Goal: Check status: Check status

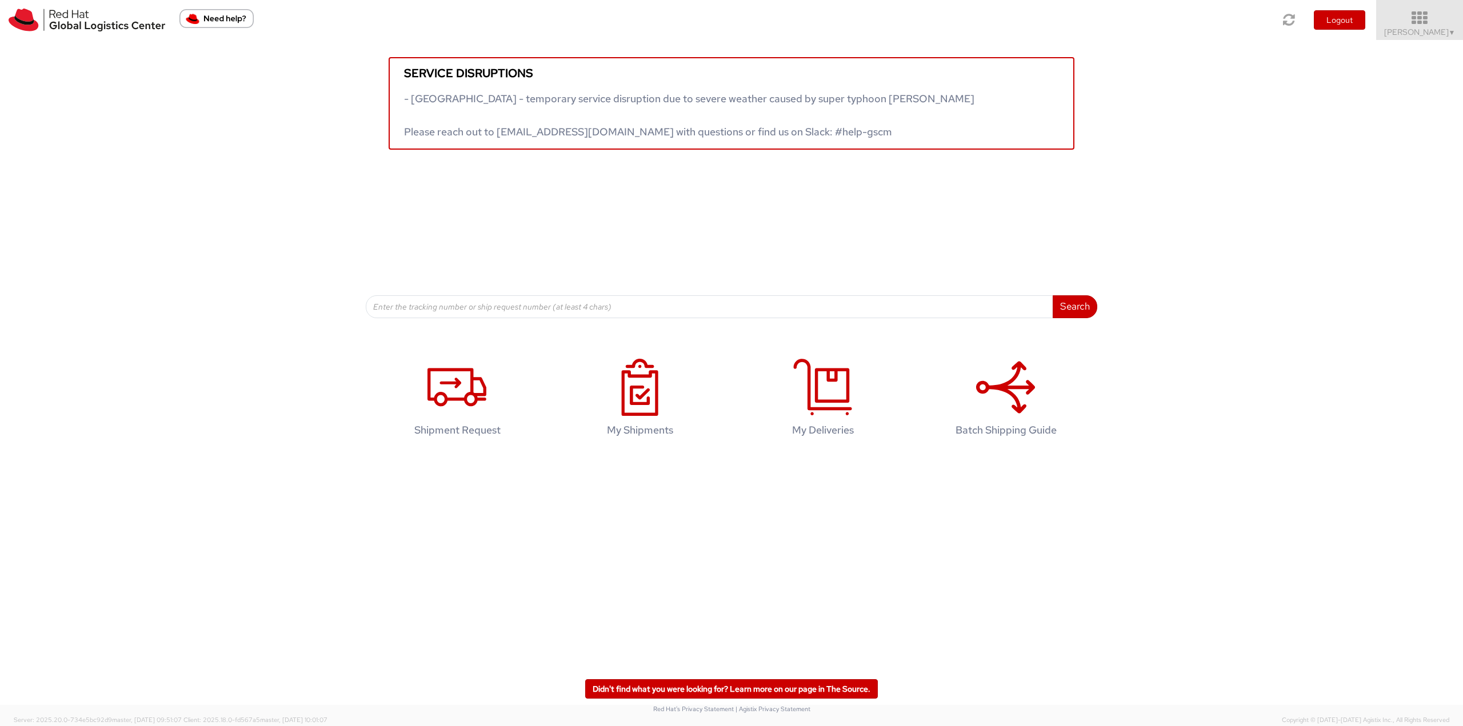
click at [1415, 19] on icon at bounding box center [1420, 18] width 100 height 16
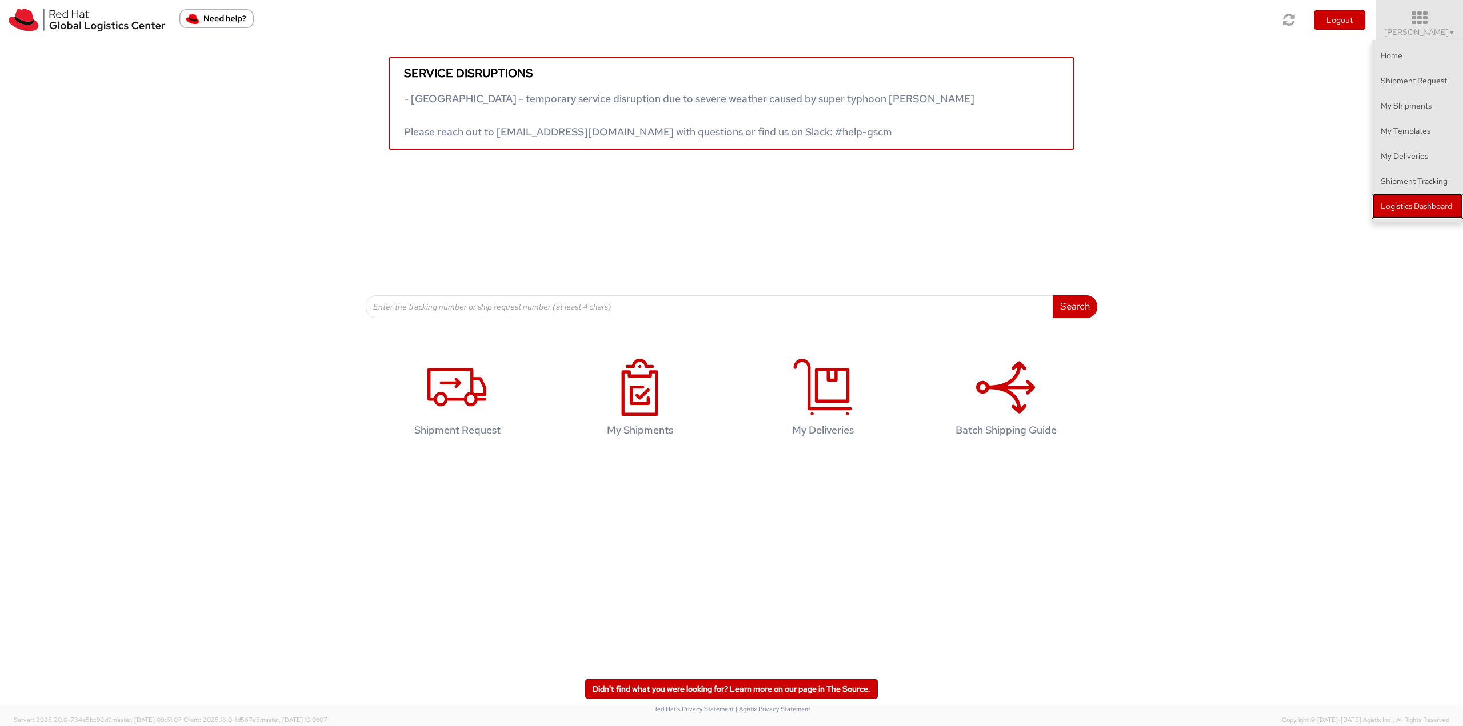
click at [1423, 205] on link "Logistics Dashboard" at bounding box center [1417, 206] width 91 height 25
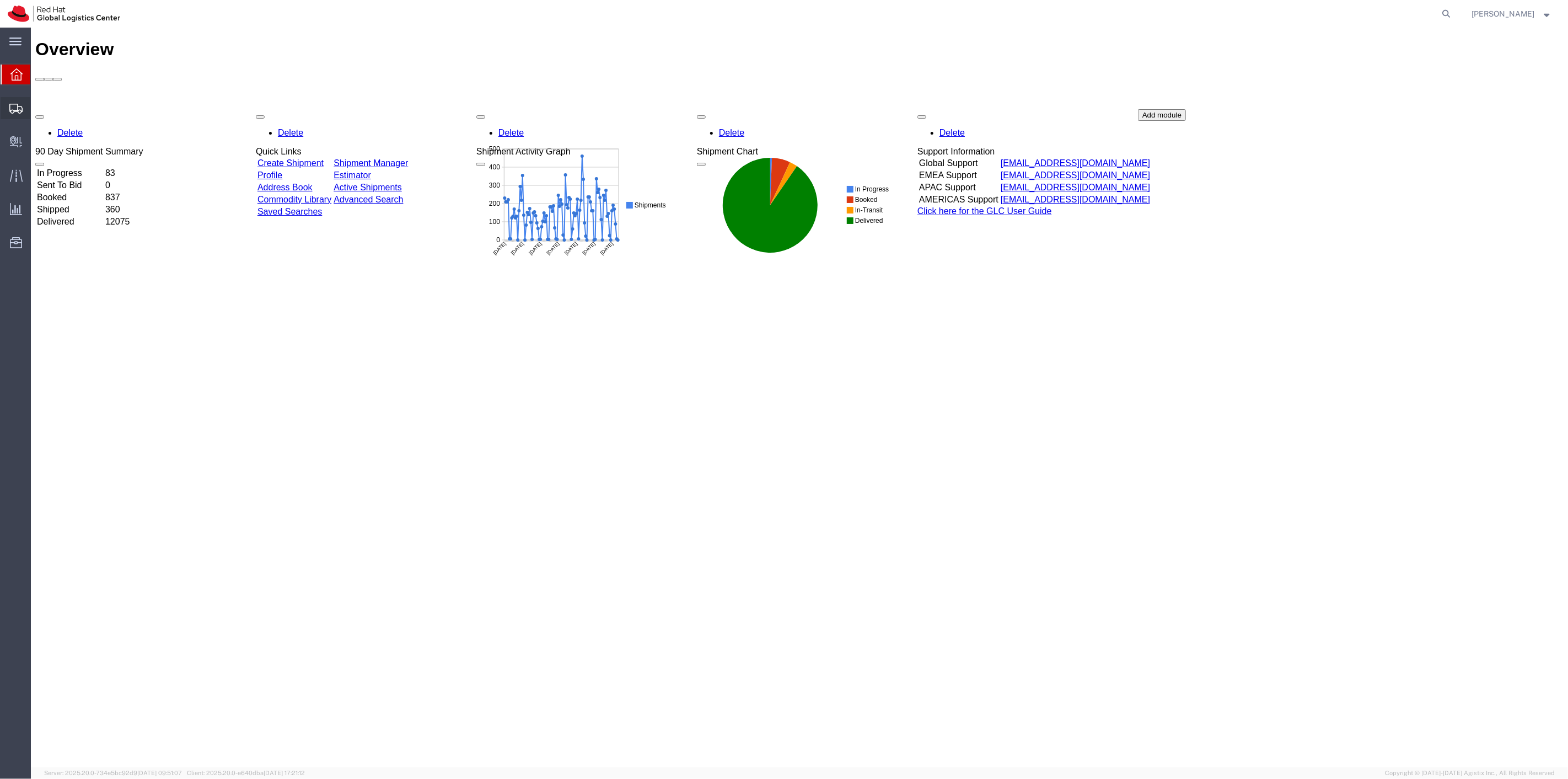
click at [0, 0] on span "Shipment Manager" at bounding box center [0, 0] width 0 height 0
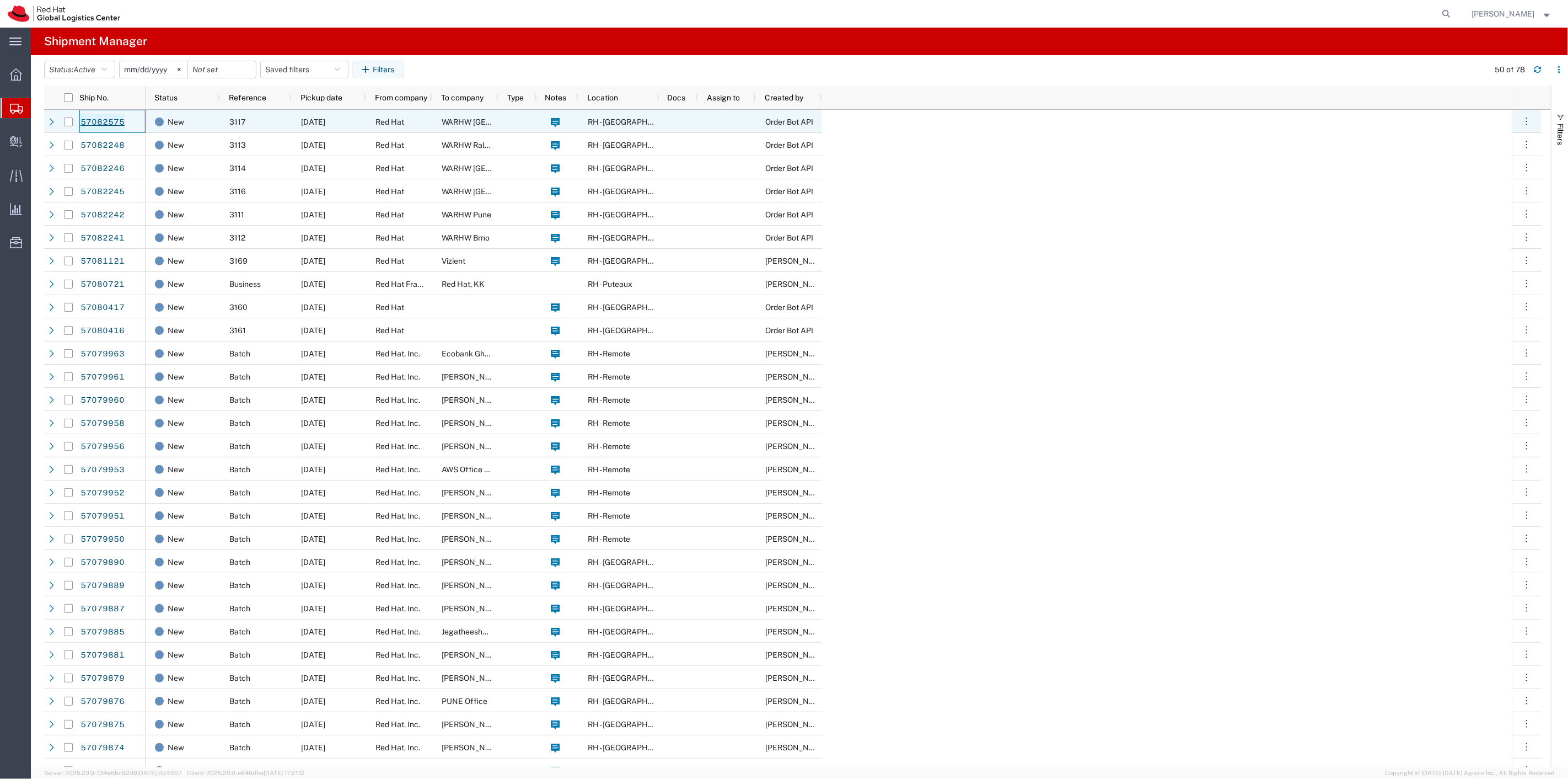
click at [90, 117] on link "57082575" at bounding box center [102, 123] width 45 height 17
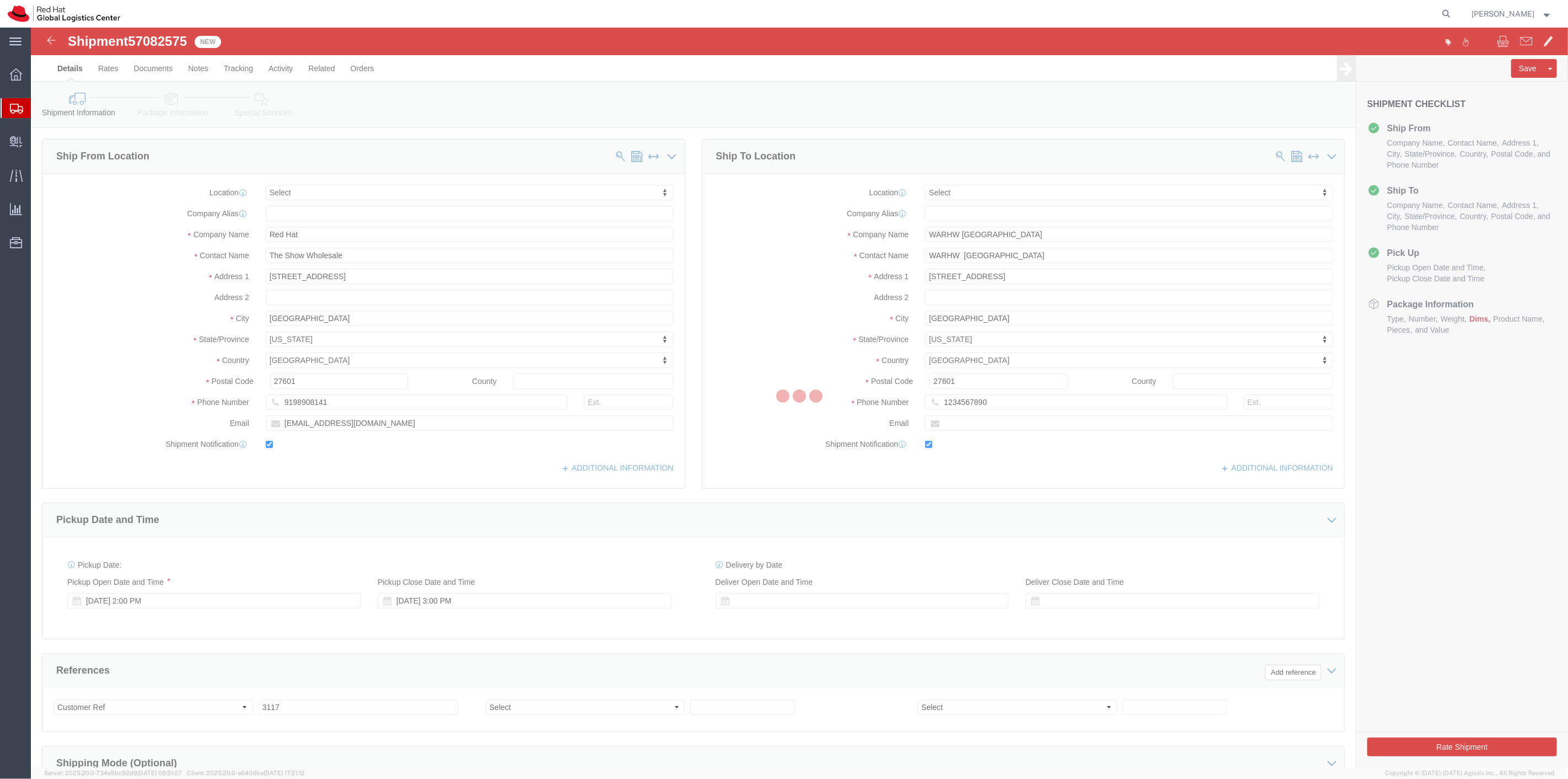
select select
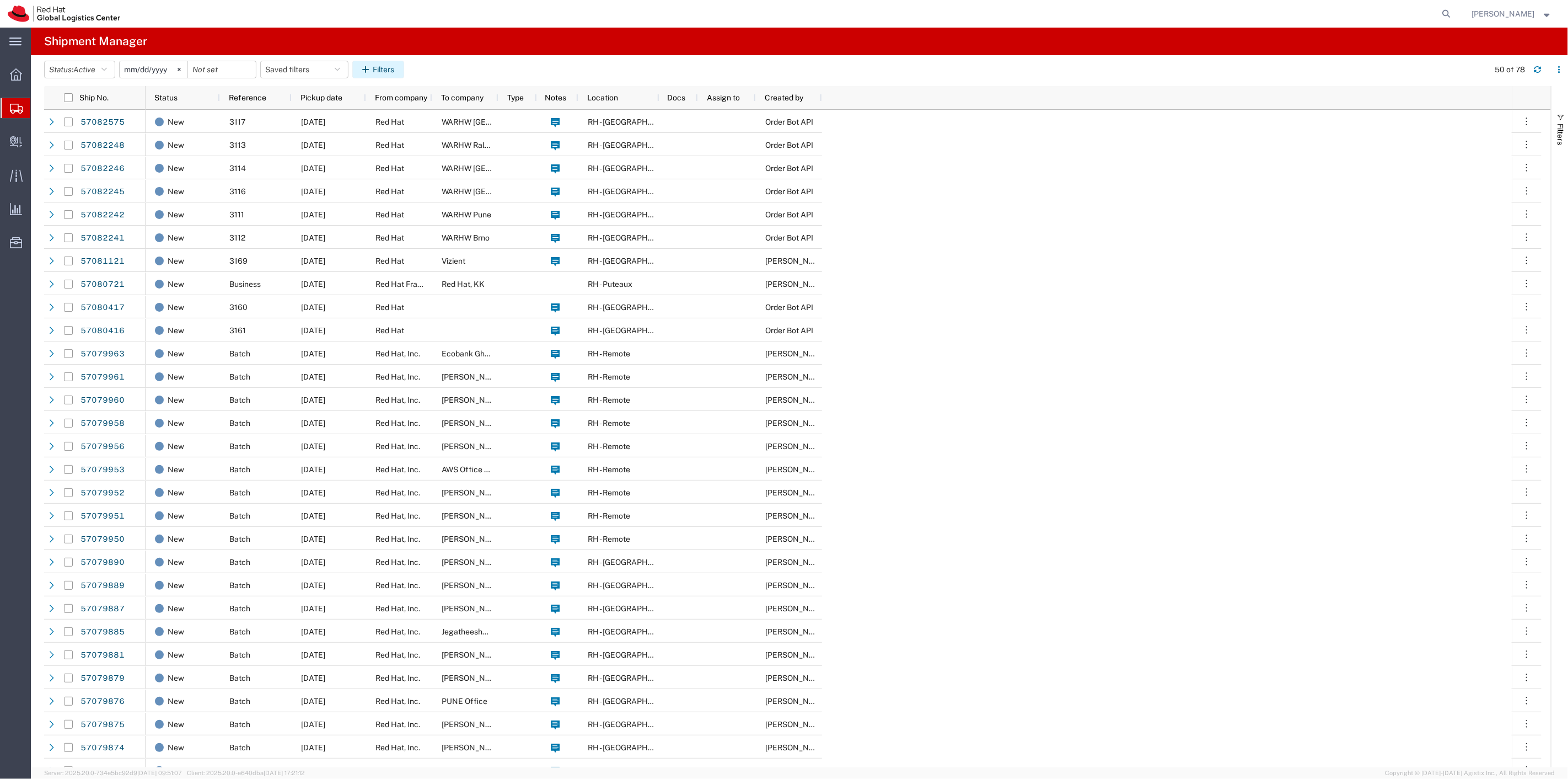
click at [372, 66] on icon "button" at bounding box center [367, 70] width 11 height 8
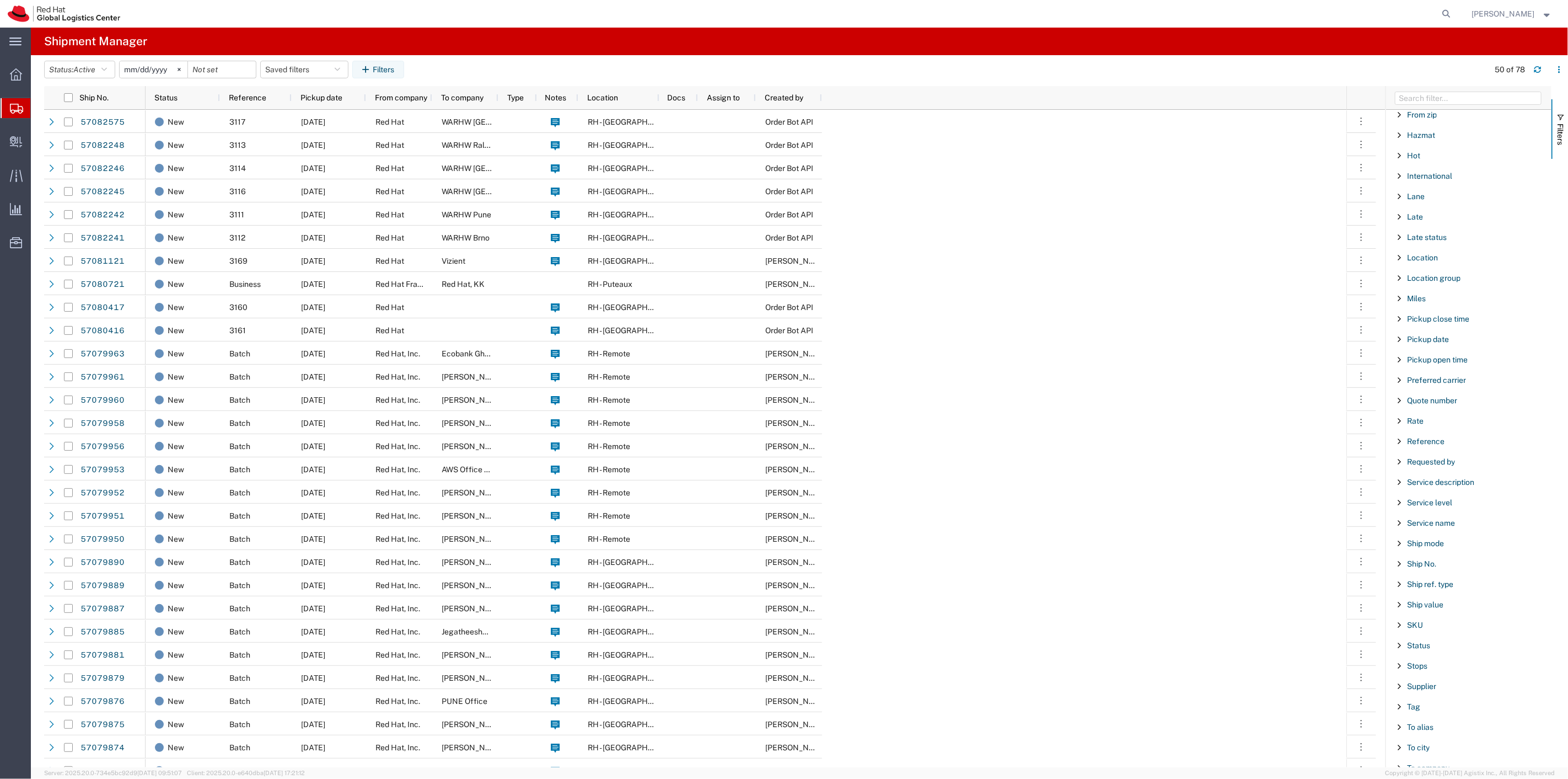
scroll to position [674, 0]
click at [1417, 384] on span "Ship No." at bounding box center [1421, 384] width 29 height 9
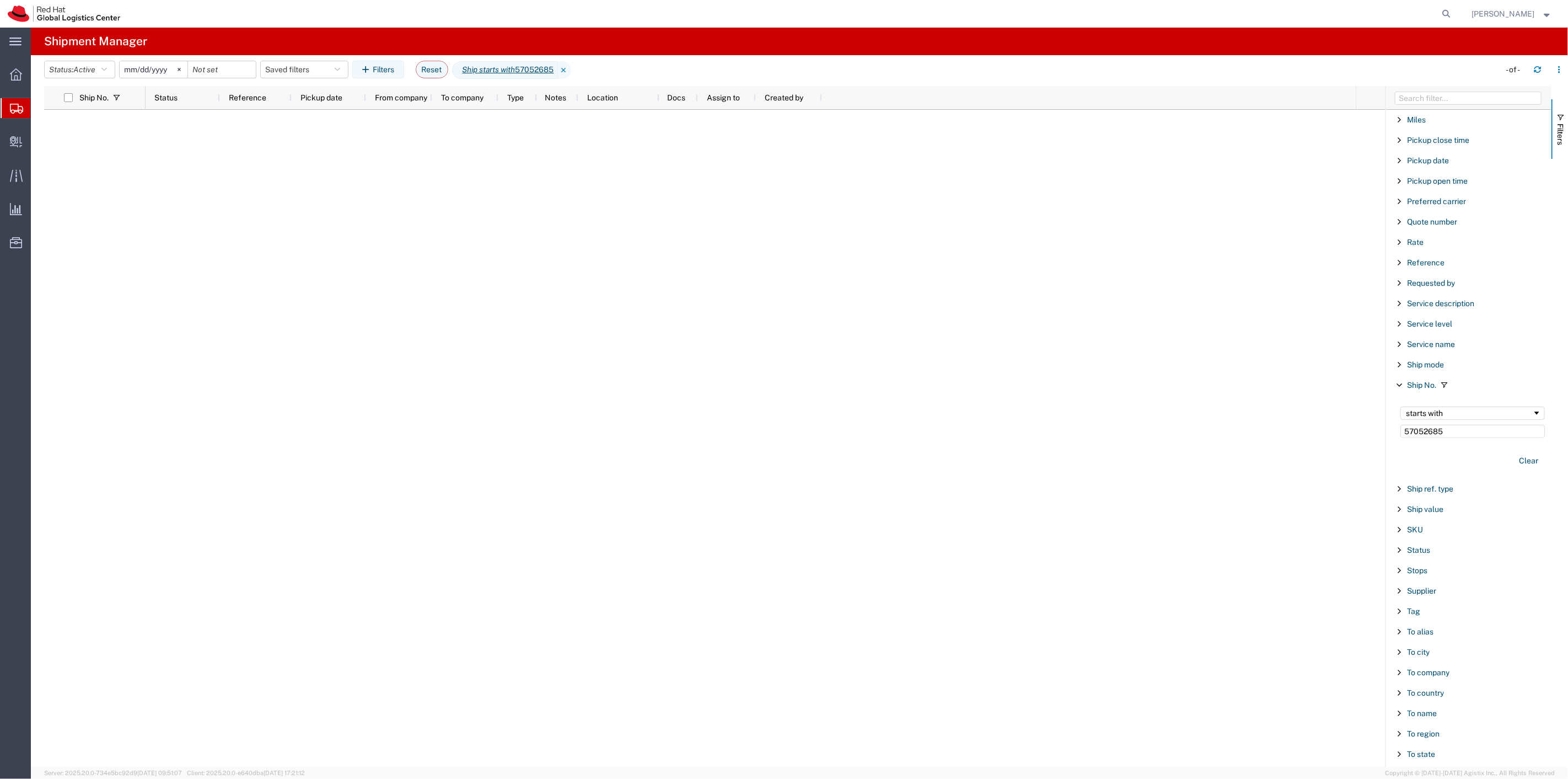
type input "57052685"
click at [107, 68] on icon "button" at bounding box center [104, 70] width 6 height 8
click at [86, 125] on span "All" at bounding box center [108, 127] width 128 height 17
click at [98, 125] on link "57052685" at bounding box center [102, 123] width 45 height 17
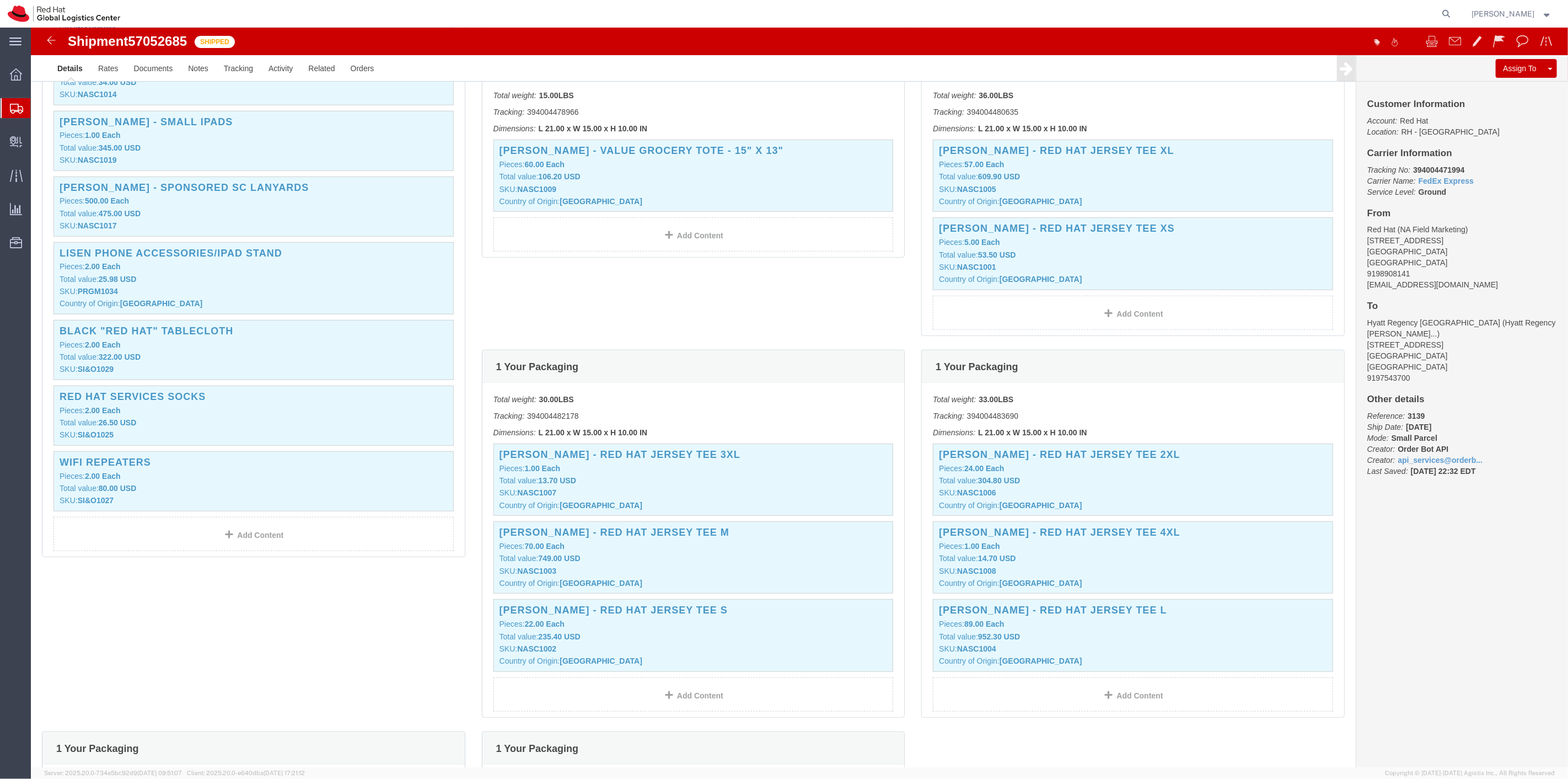
scroll to position [551, 0]
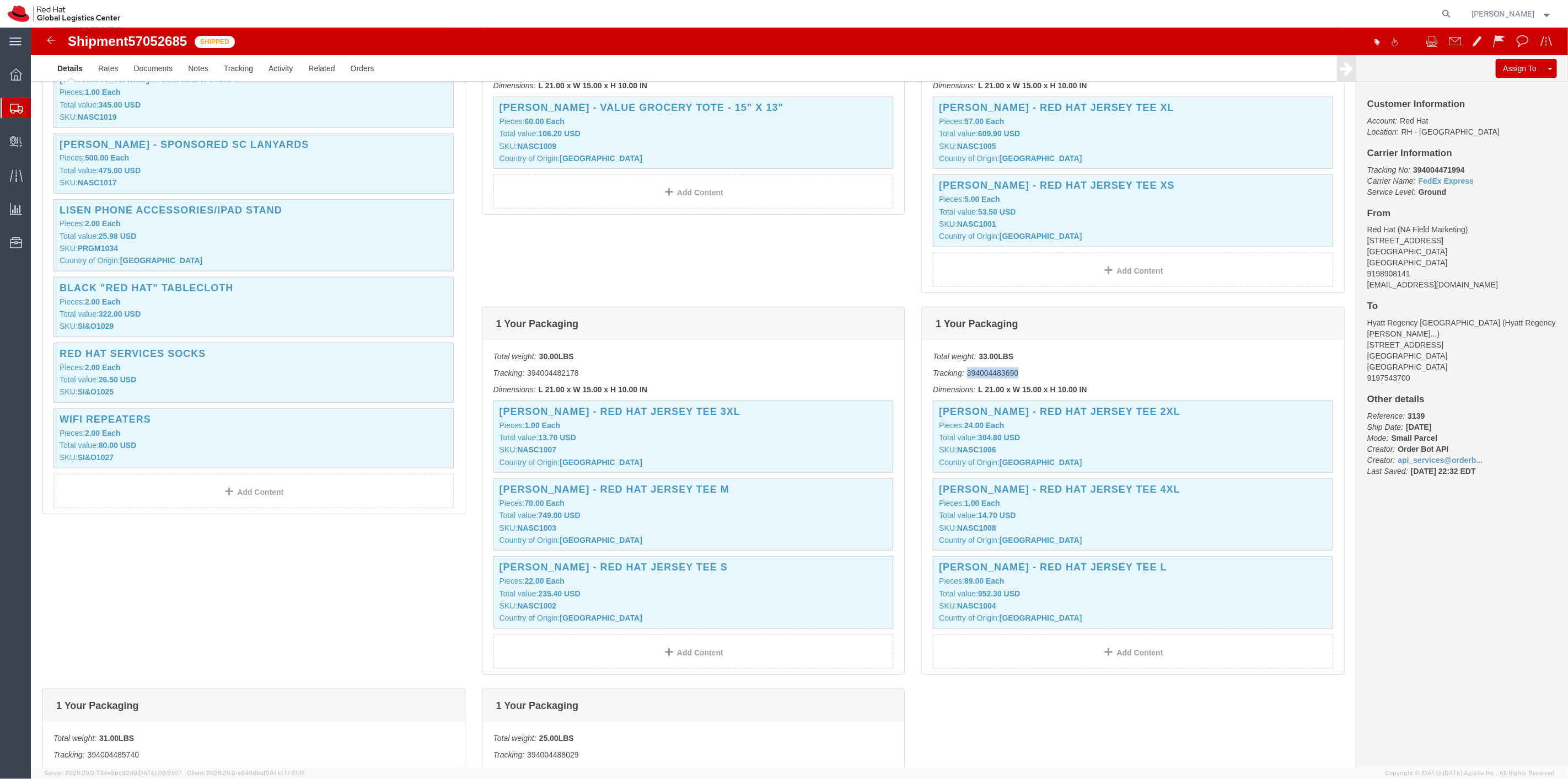
drag, startPoint x: 982, startPoint y: 346, endPoint x: 933, endPoint y: 339, distance: 49.5
click div "Total weight: 33.00 LBS Tracking: 394004483690 Dimensions: L 21.00 x W 15.00 x …"
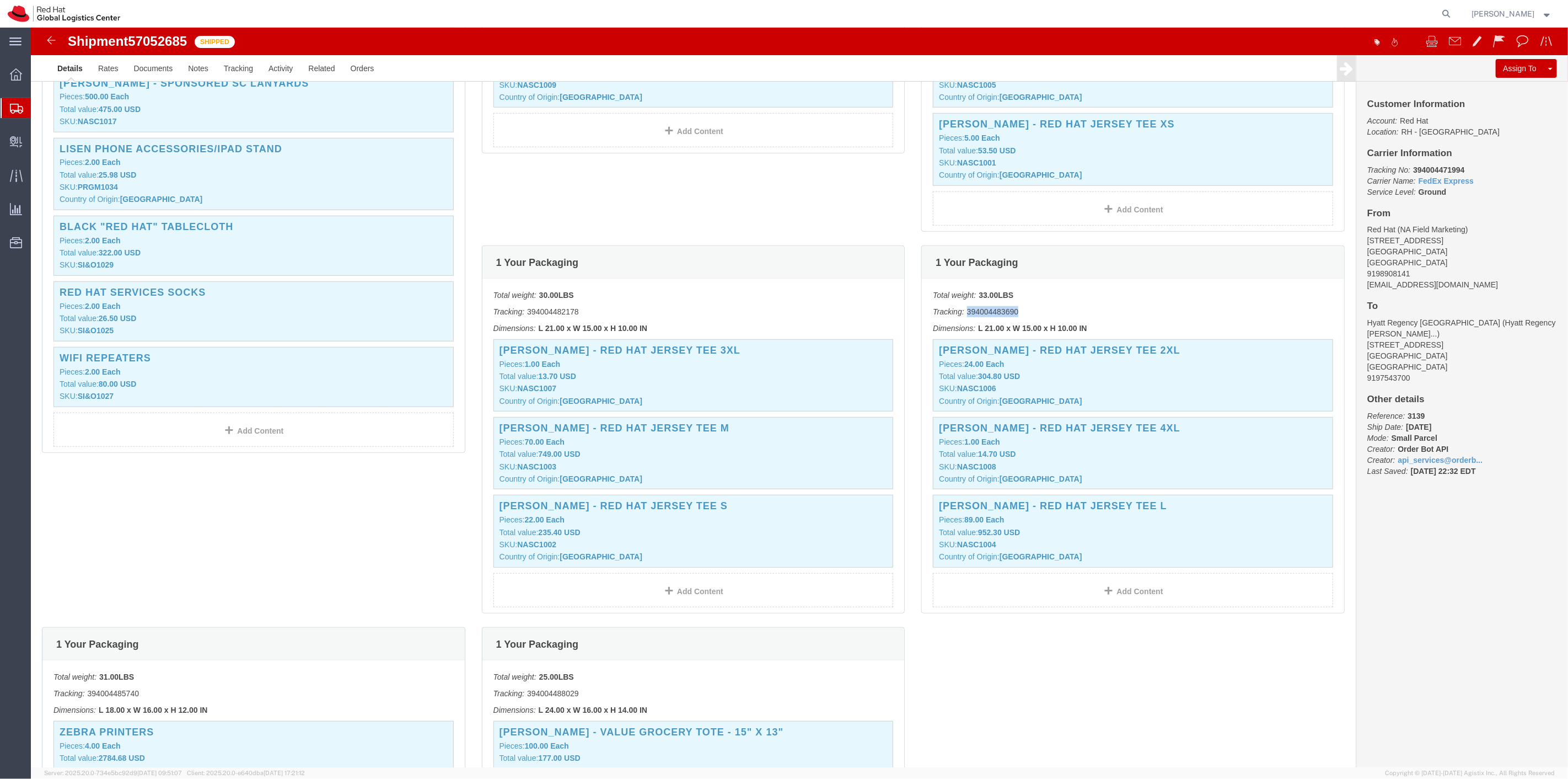
scroll to position [674, 0]
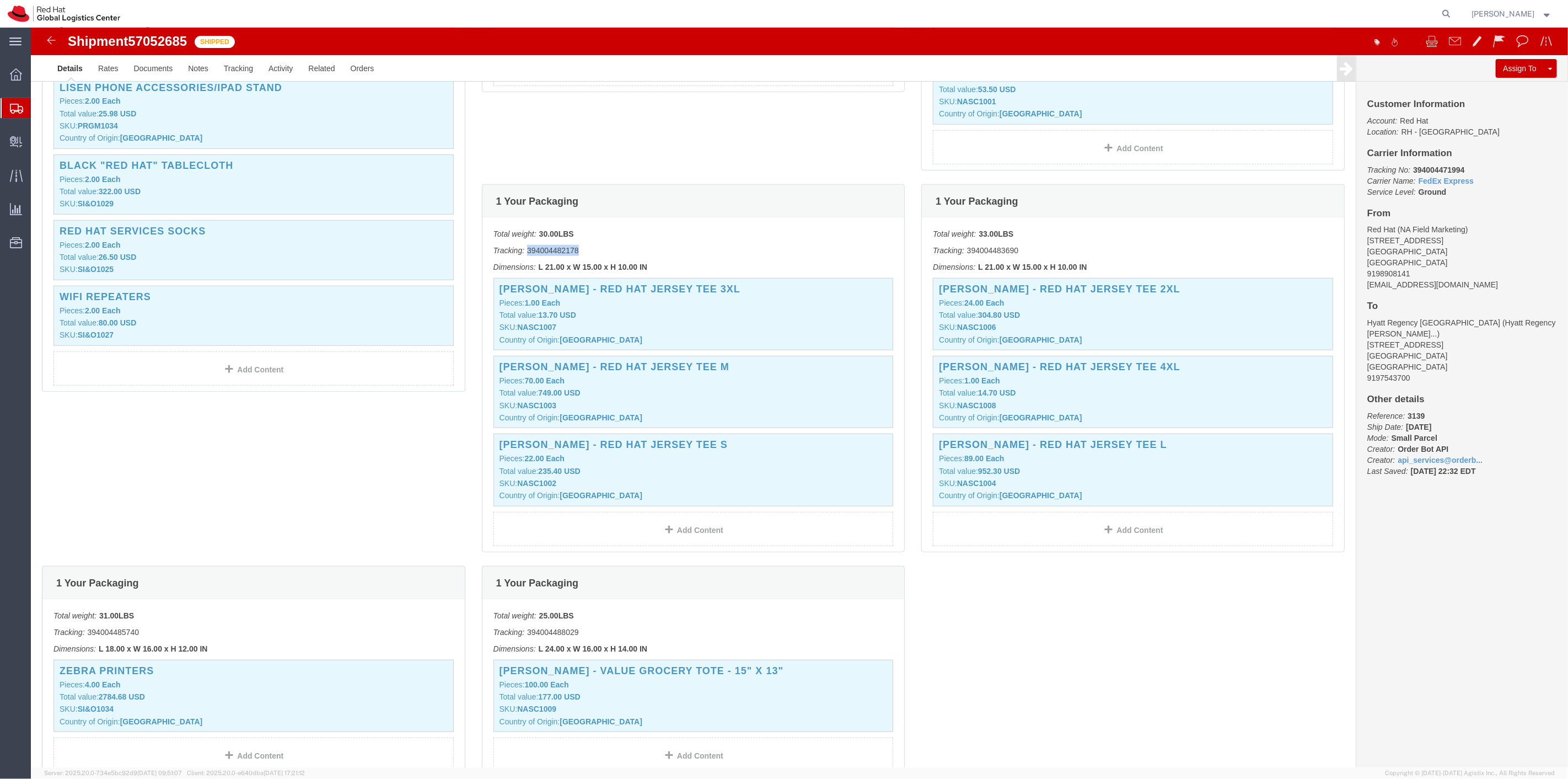
drag, startPoint x: 547, startPoint y: 221, endPoint x: 499, endPoint y: 223, distance: 48.0
click p "Tracking: 394004482178"
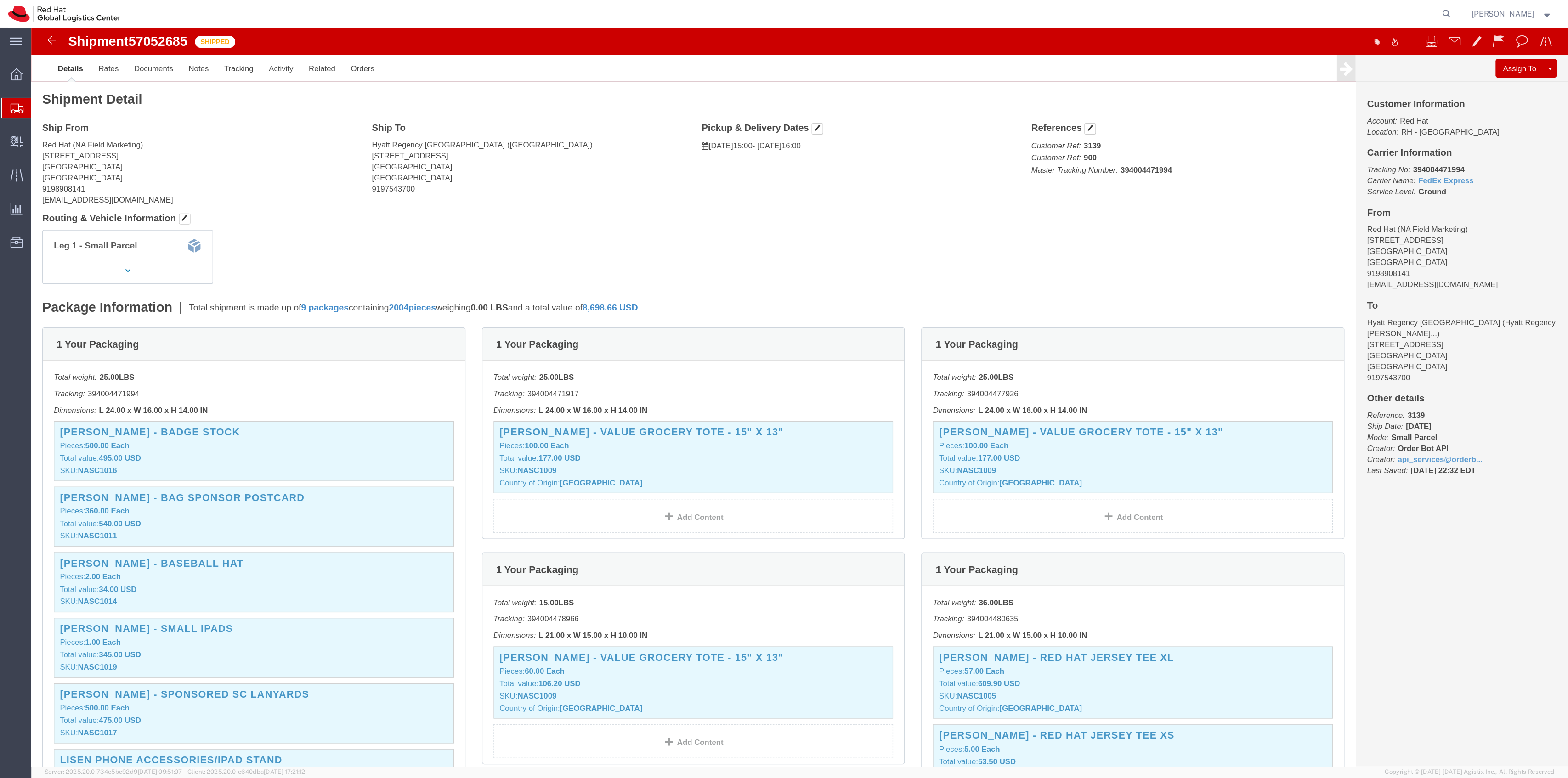
scroll to position [0, 0]
drag, startPoint x: 298, startPoint y: 189, endPoint x: 288, endPoint y: 182, distance: 12.2
click div "Leg 1 - Small Parcel"
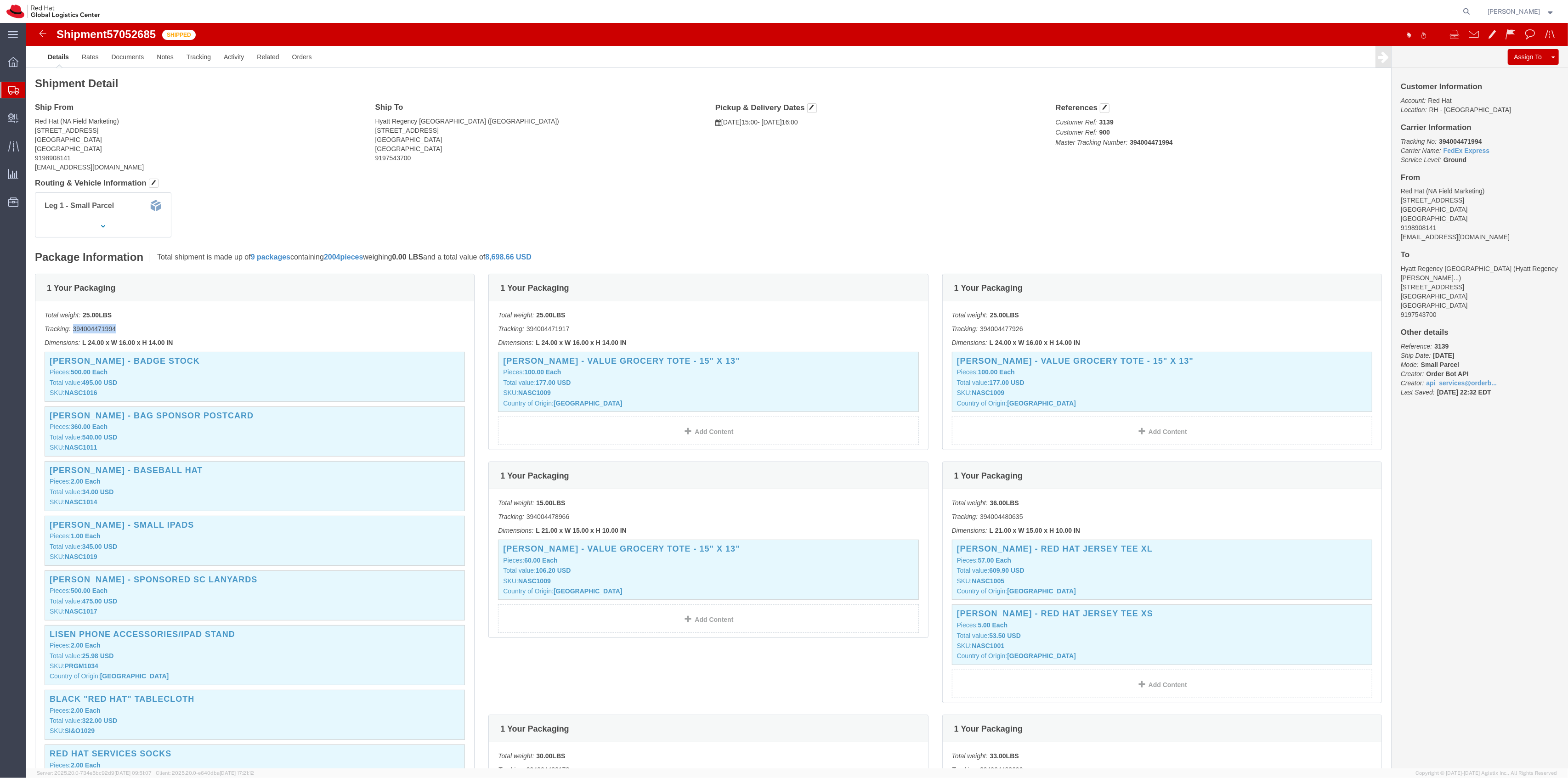
drag, startPoint x: 92, startPoint y: 305, endPoint x: 47, endPoint y: 305, distance: 45.0
click p "Tracking: 394004471994"
click p "Total weight: 25.00 LBS"
drag, startPoint x: 544, startPoint y: 306, endPoint x: 500, endPoint y: 303, distance: 44.1
click p "Tracking: 394004471917"
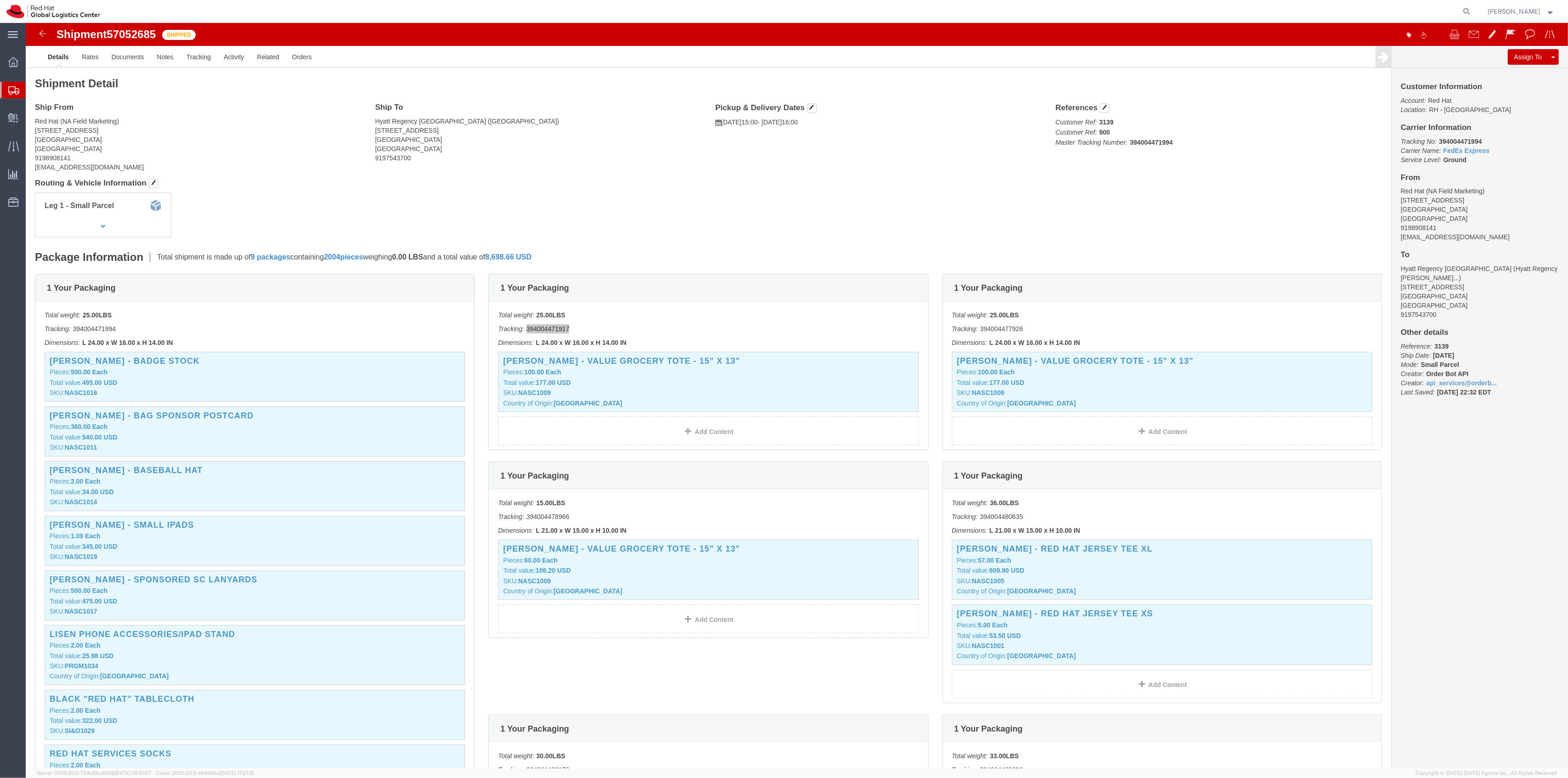
click at [0, 0] on span "Shipment Manager" at bounding box center [0, 0] width 0 height 0
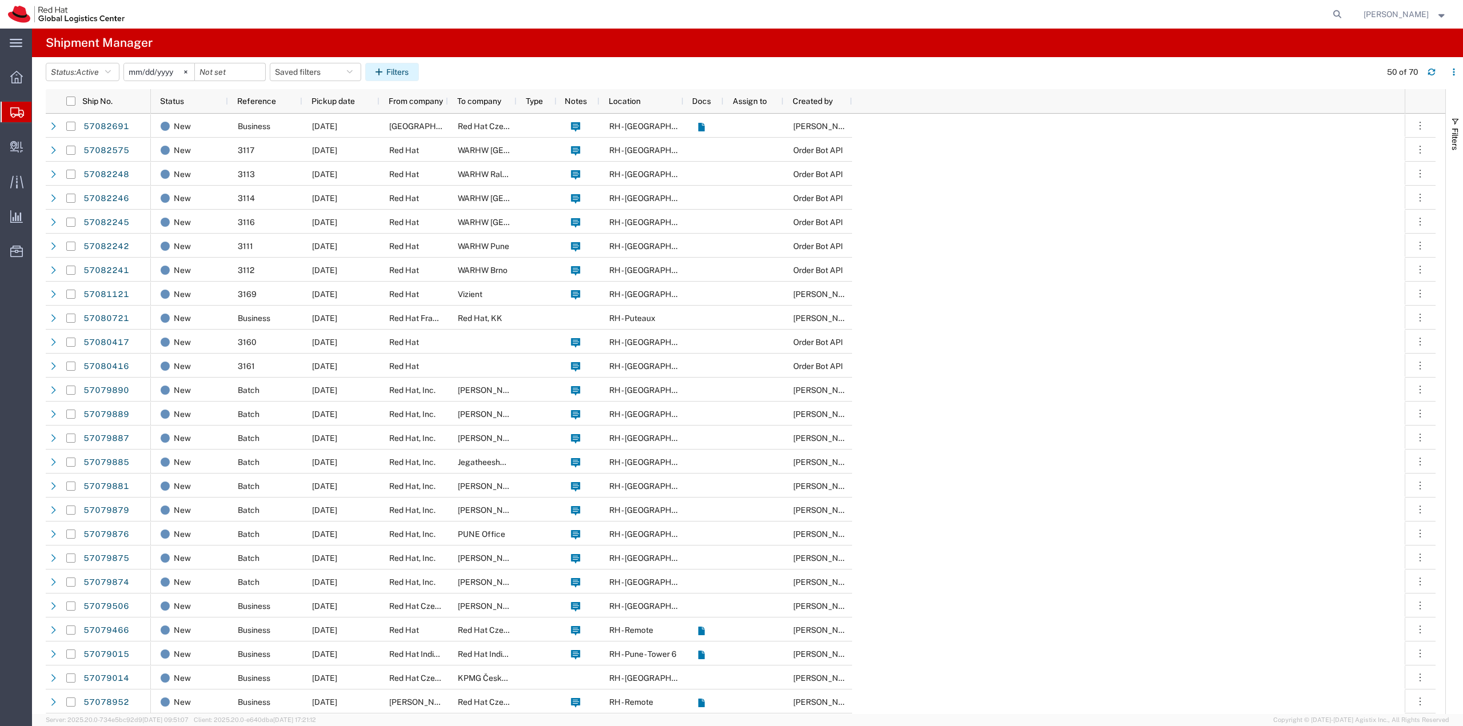
drag, startPoint x: 1914, startPoint y: 0, endPoint x: 403, endPoint y: 66, distance: 1512.3
click at [403, 66] on button "Filters" at bounding box center [392, 72] width 54 height 18
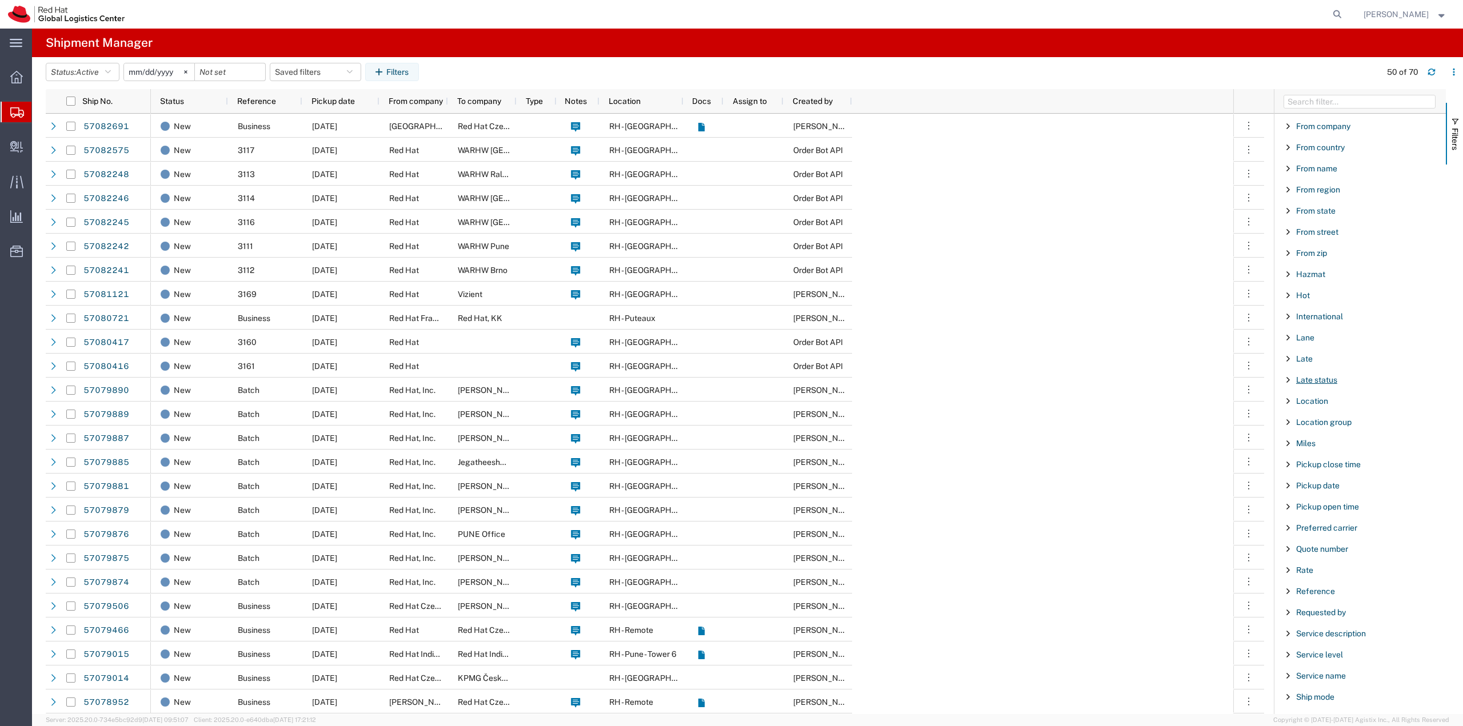
scroll to position [457, 0]
click at [1317, 510] on span "Reference" at bounding box center [1315, 513] width 39 height 9
click at [1327, 557] on input "Filter Value" at bounding box center [1364, 561] width 150 height 14
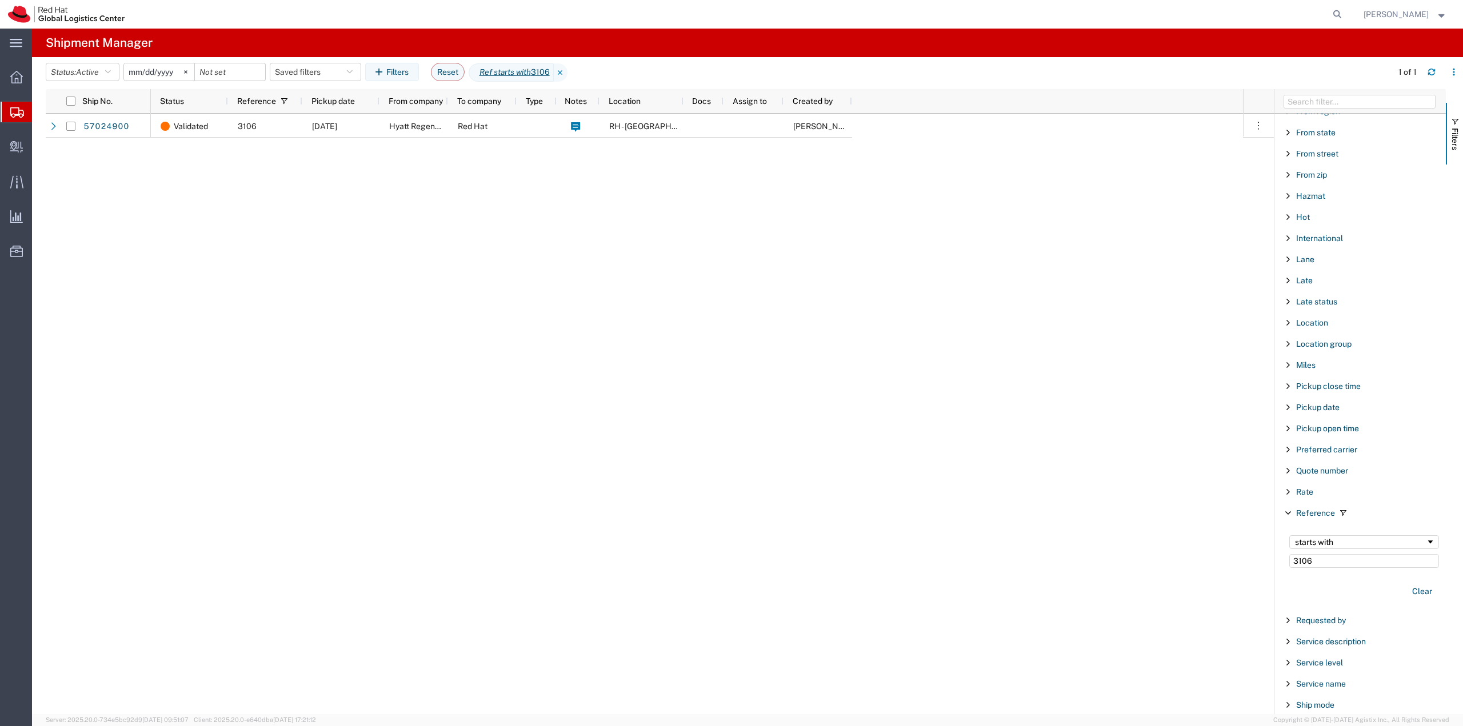
type input "3106"
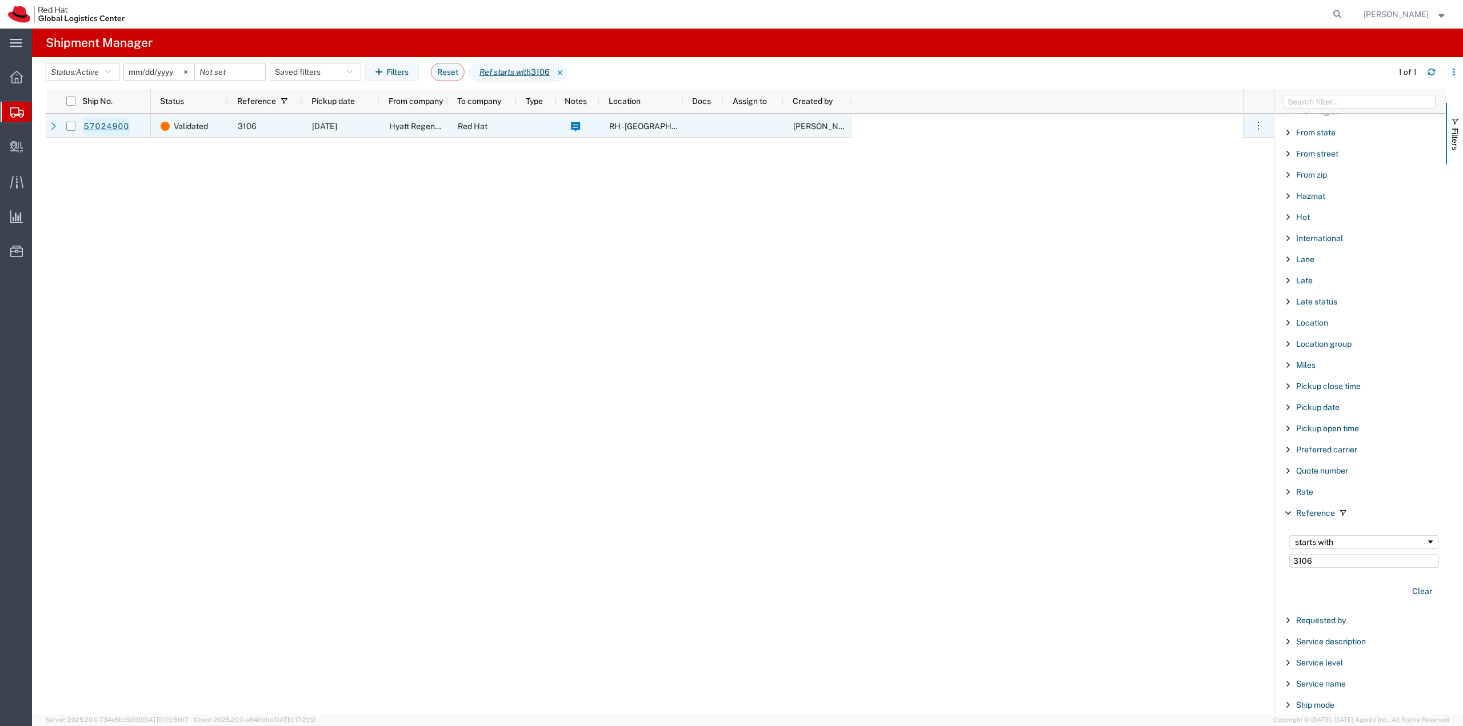
click at [105, 126] on link "57024900" at bounding box center [106, 127] width 47 height 18
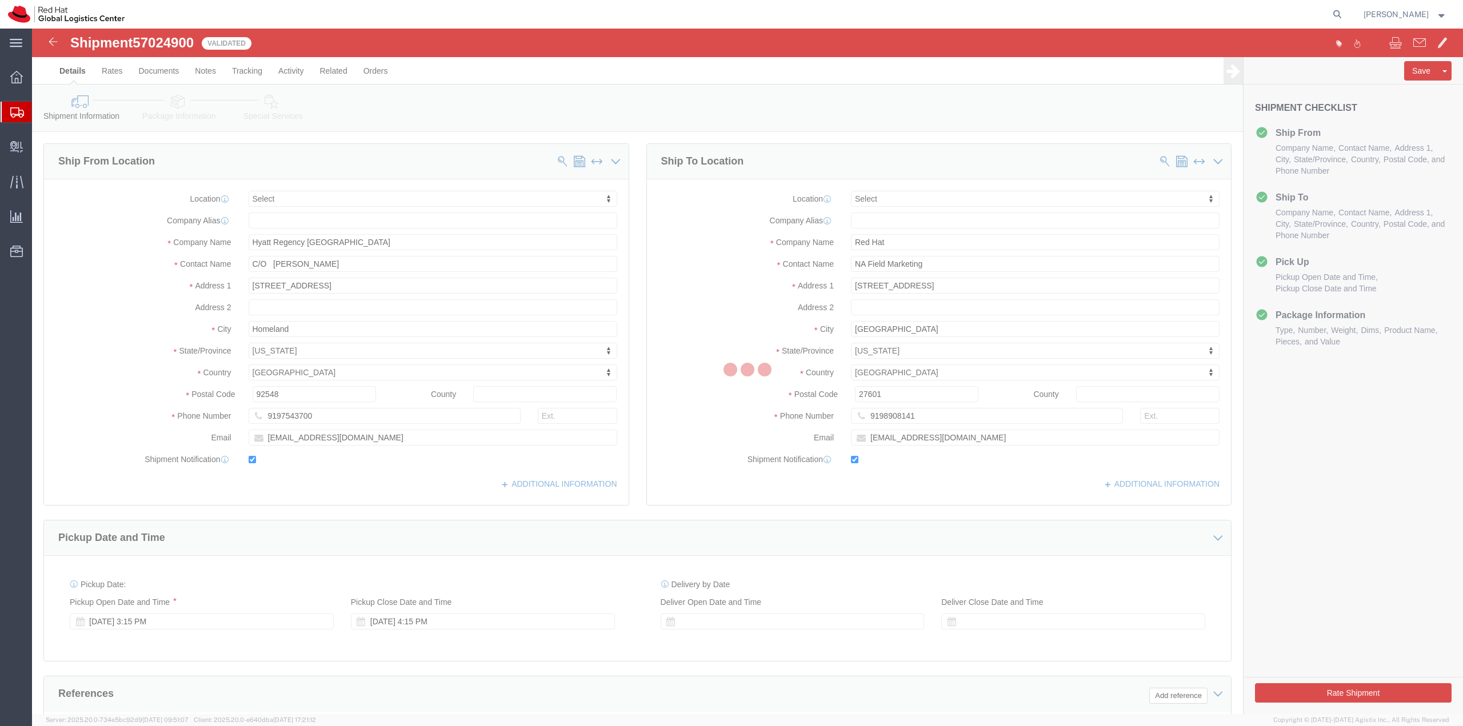
select select
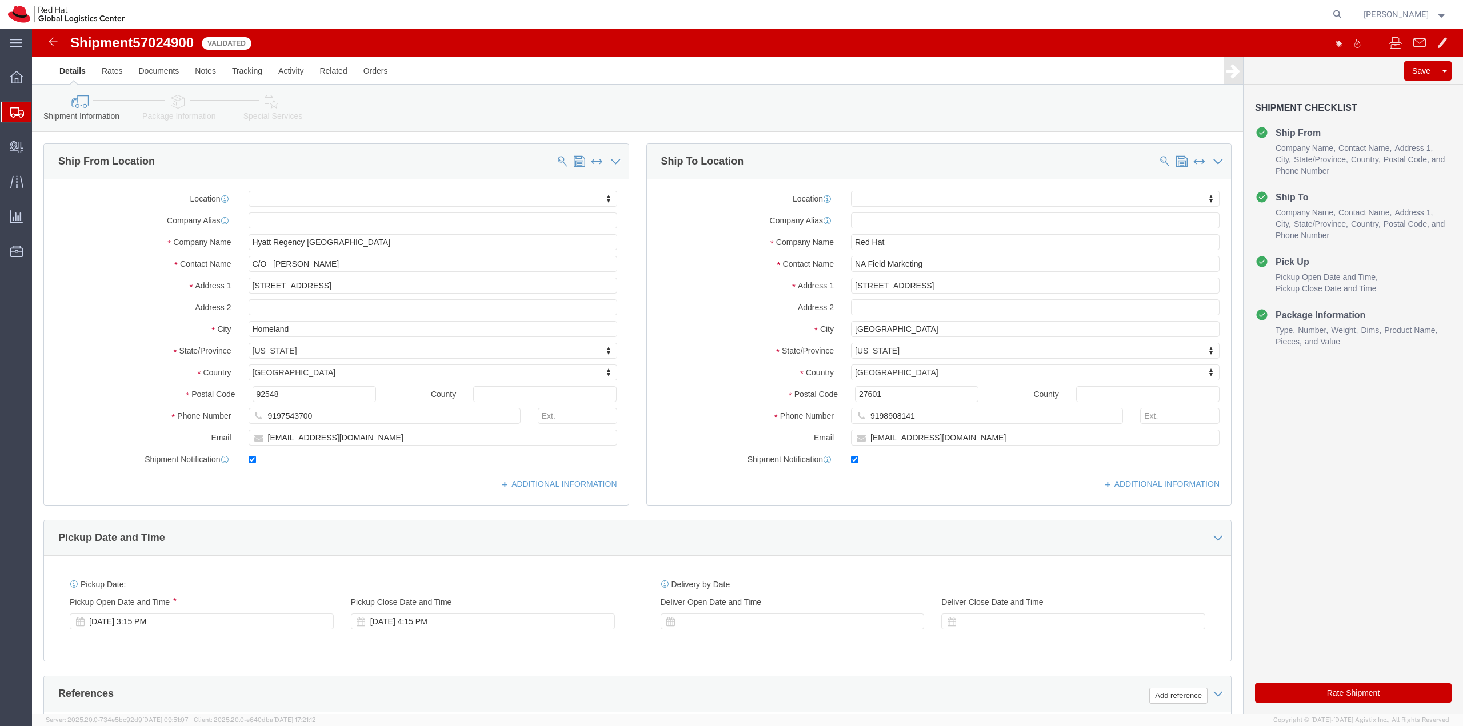
click icon
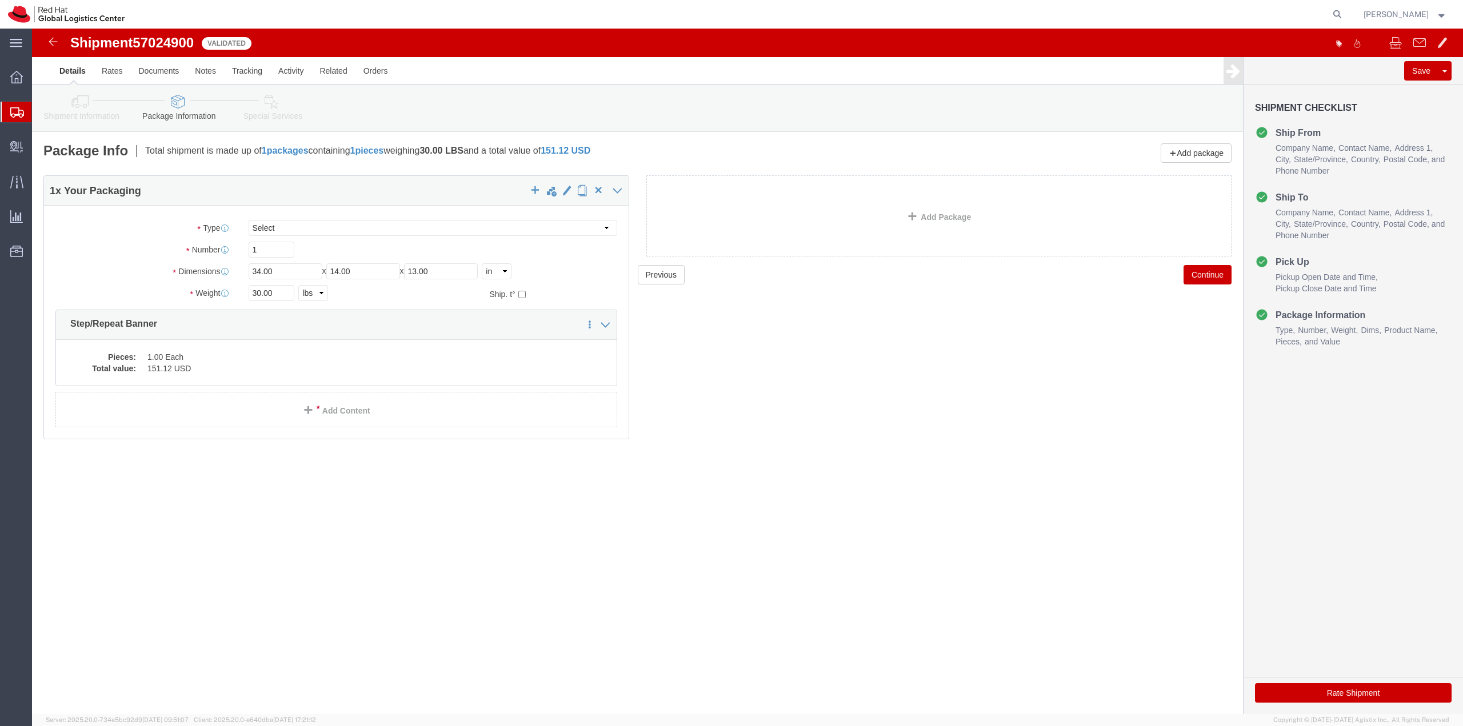
click icon
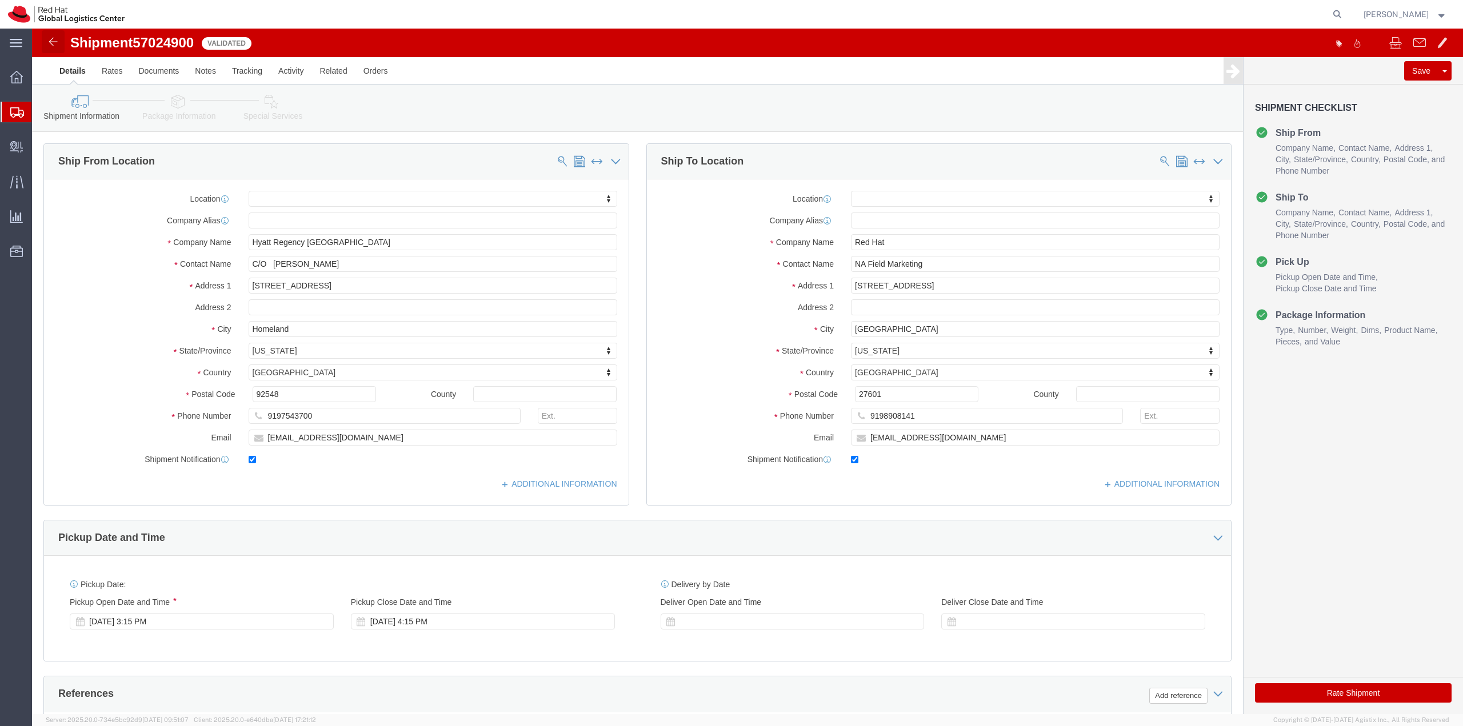
click img
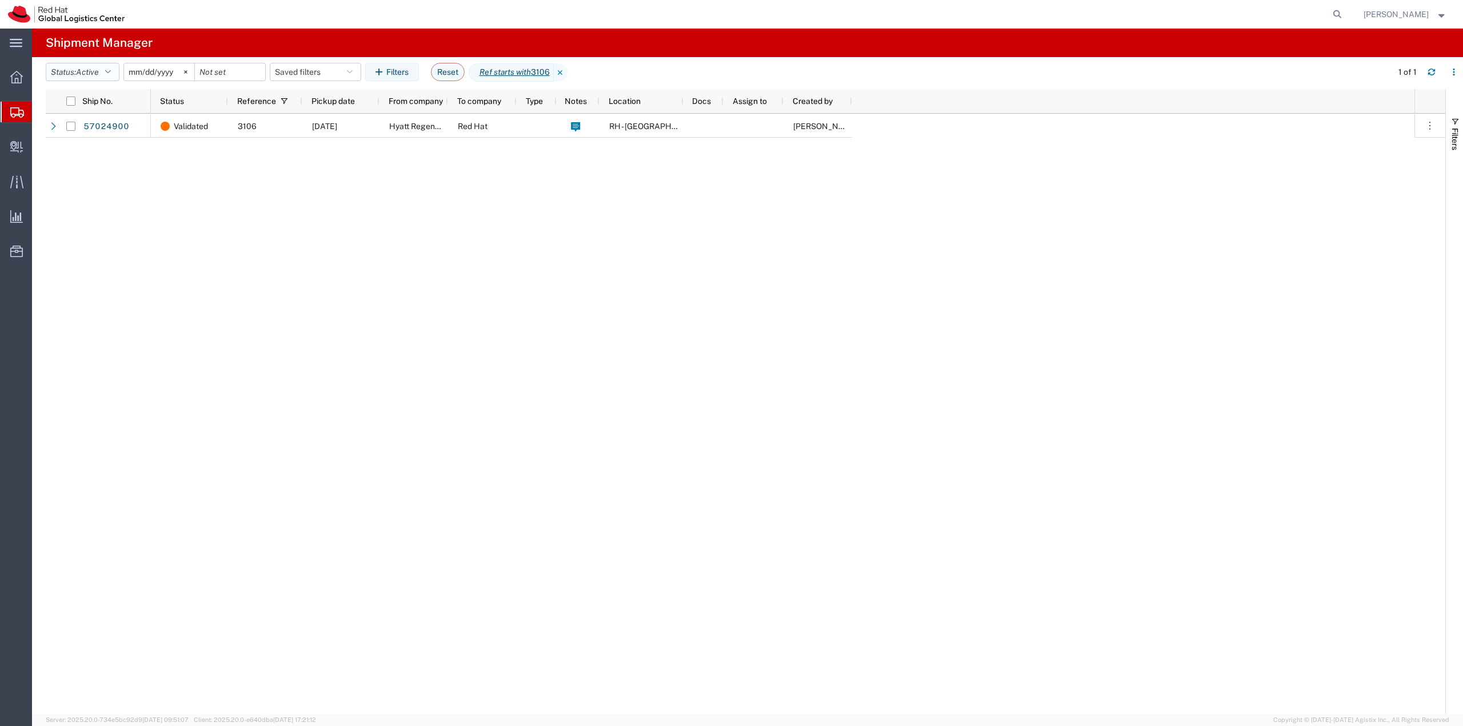
click at [117, 73] on button "Status: Active" at bounding box center [83, 72] width 74 height 18
click at [86, 133] on span "All" at bounding box center [112, 132] width 133 height 18
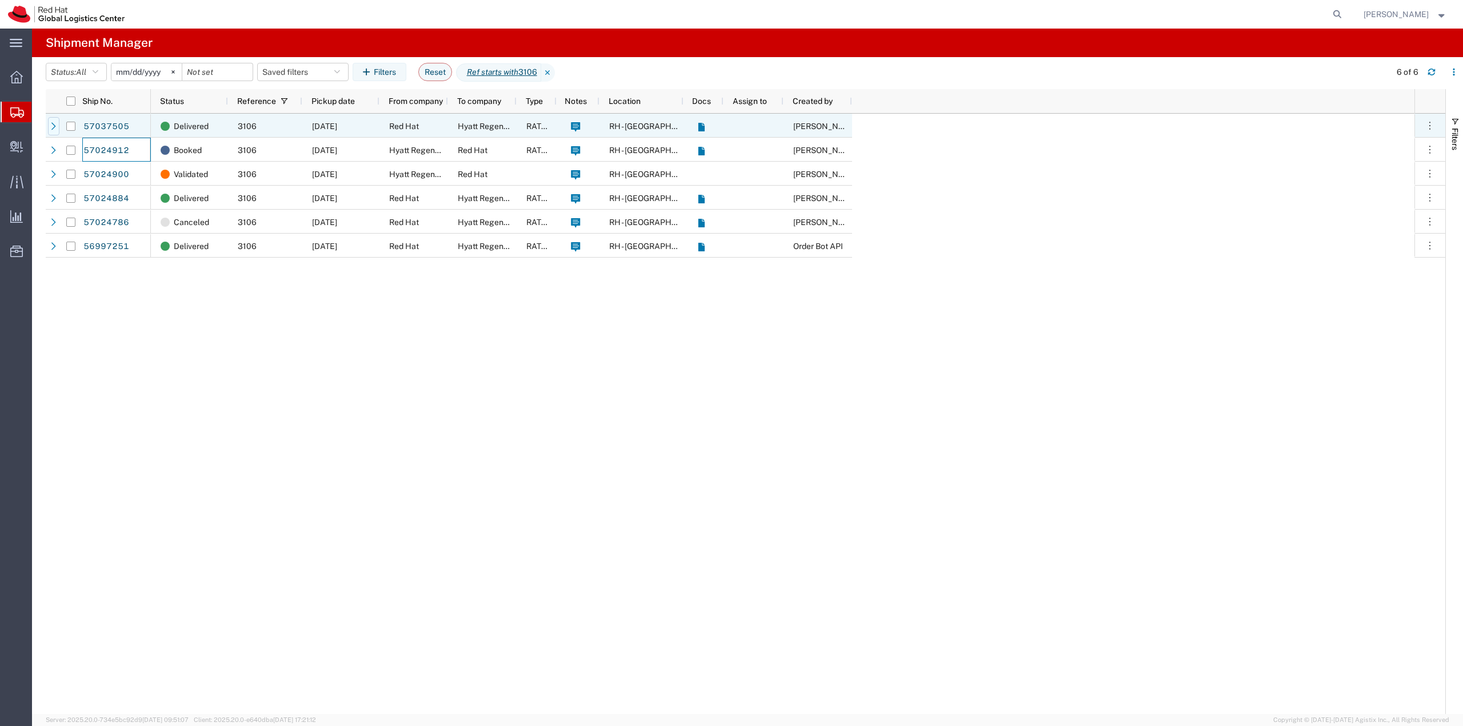
click at [54, 126] on icon at bounding box center [54, 126] width 8 height 8
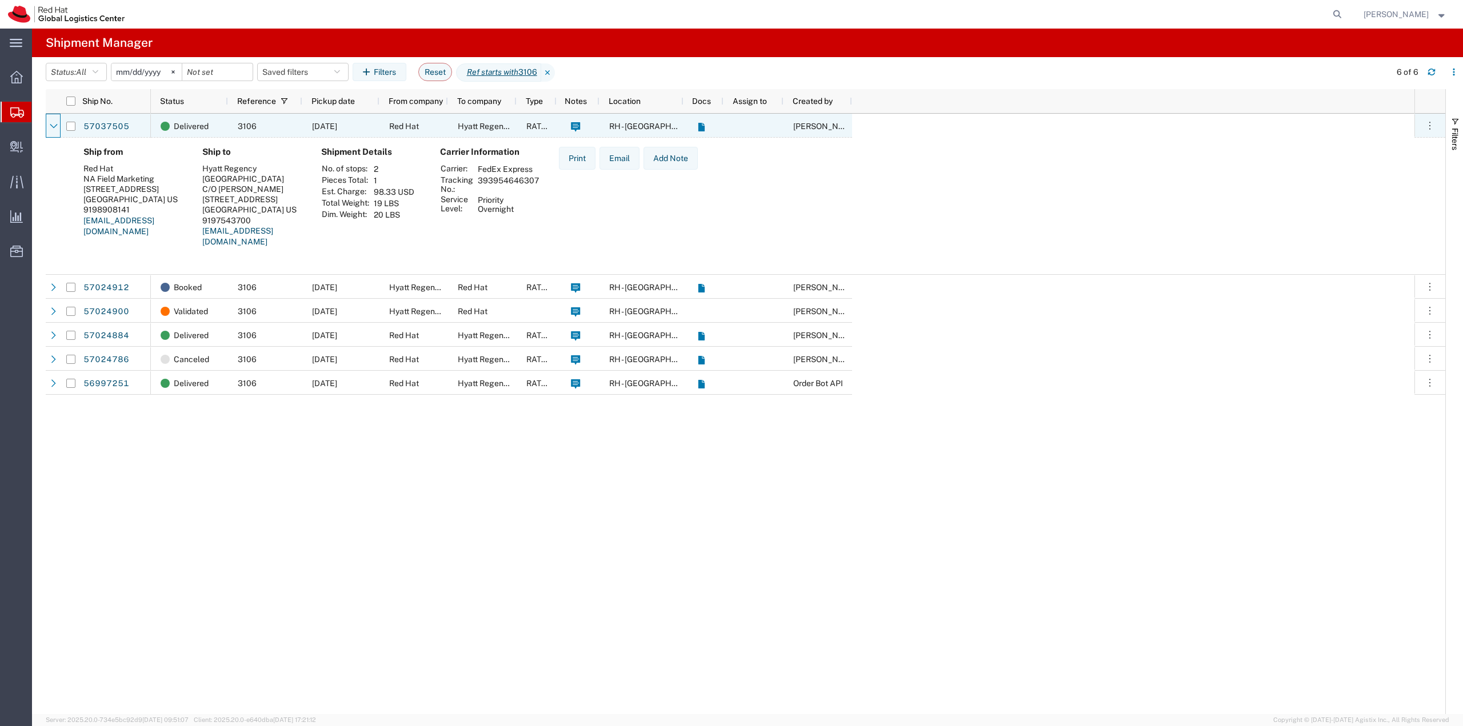
click at [54, 126] on icon at bounding box center [54, 126] width 8 height 8
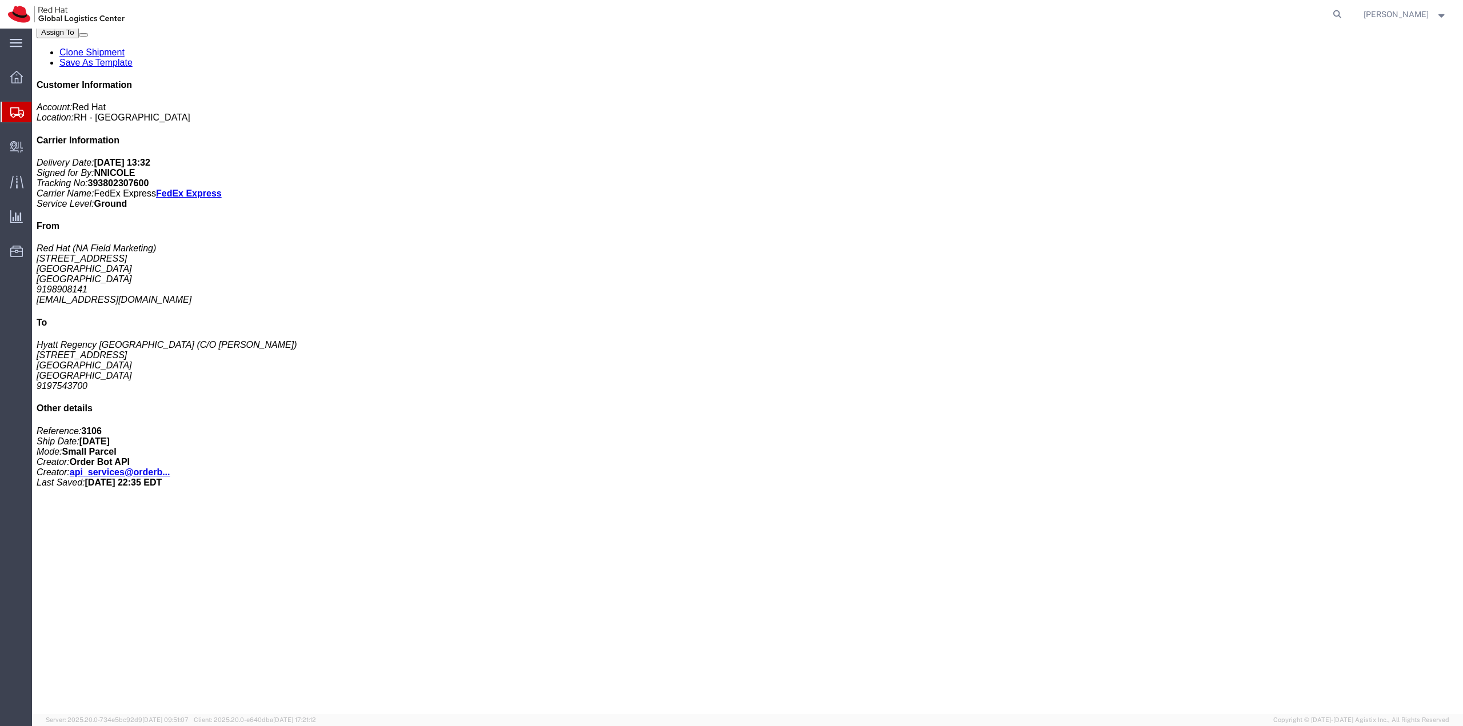
scroll to position [229, 0]
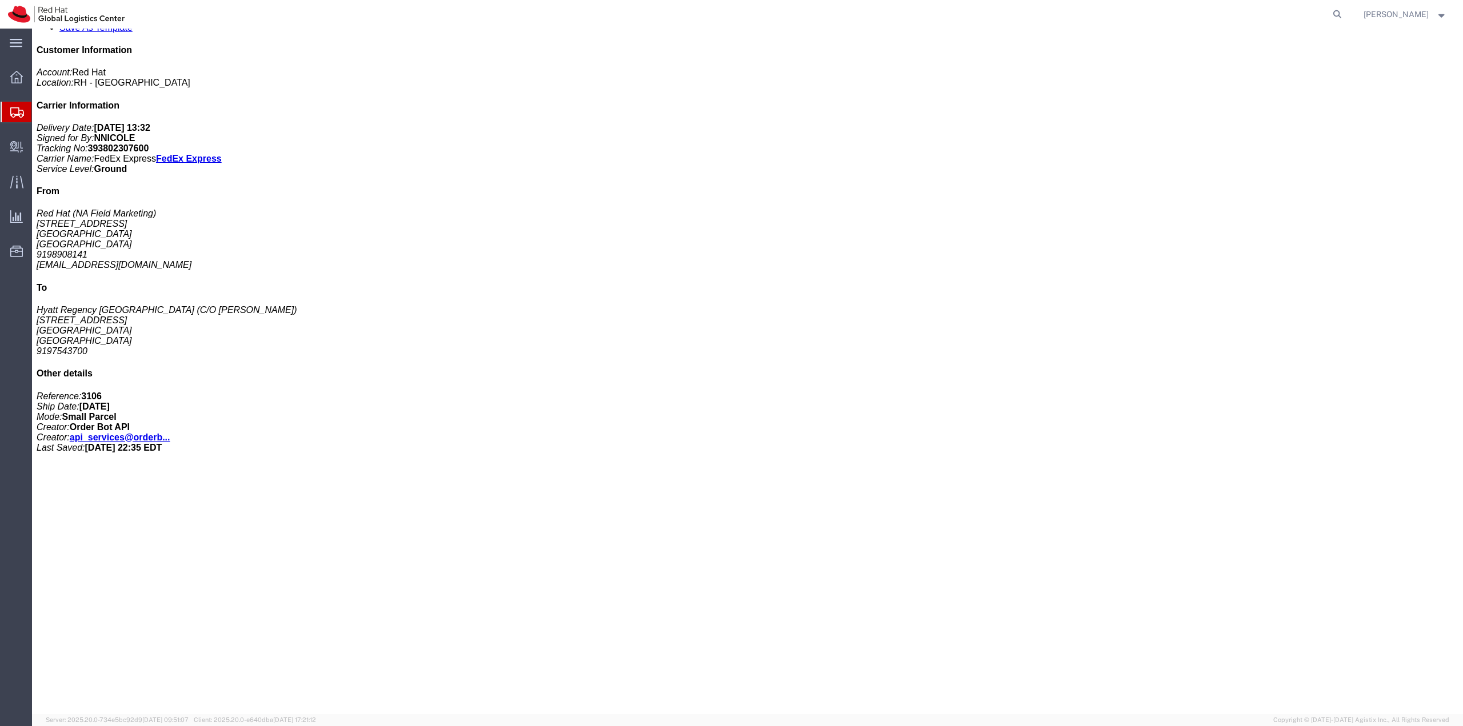
drag, startPoint x: 111, startPoint y: 153, endPoint x: 59, endPoint y: 151, distance: 52.6
click p "Tracking: 393802307600"
drag, startPoint x: 915, startPoint y: 386, endPoint x: 856, endPoint y: 379, distance: 59.8
click p "Tracking: 393802313443"
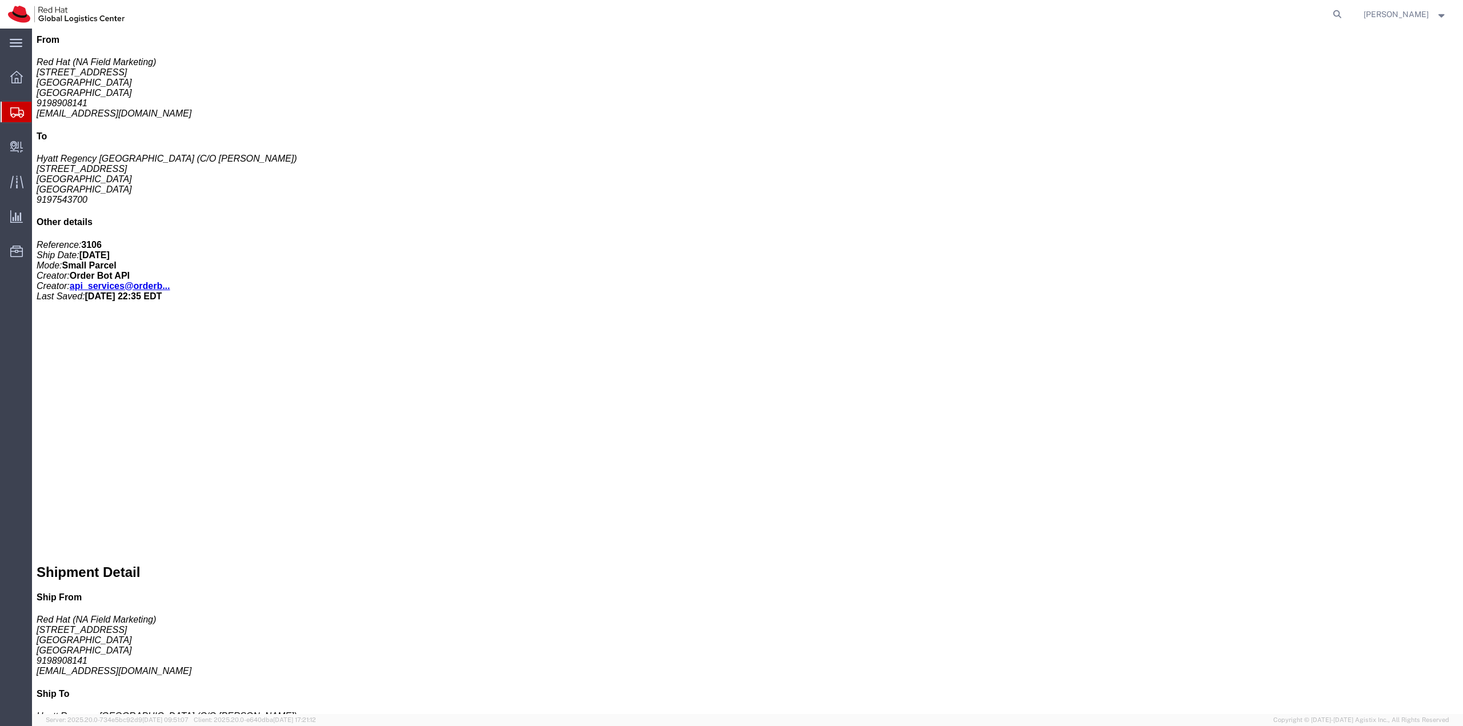
scroll to position [400, 0]
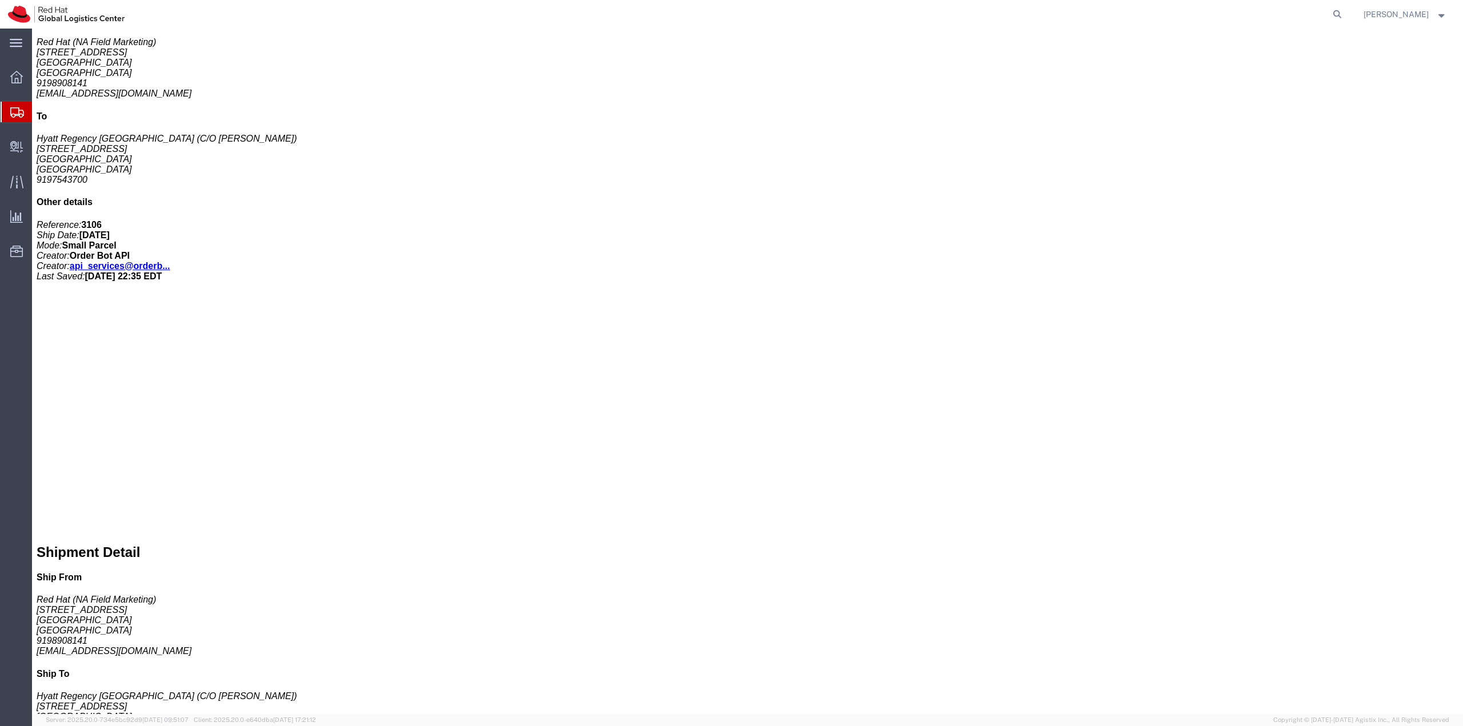
click div "1 Your Packaging Total weight: 27.00 LBS Tracking: 393802307600 Dimensions: L 1…"
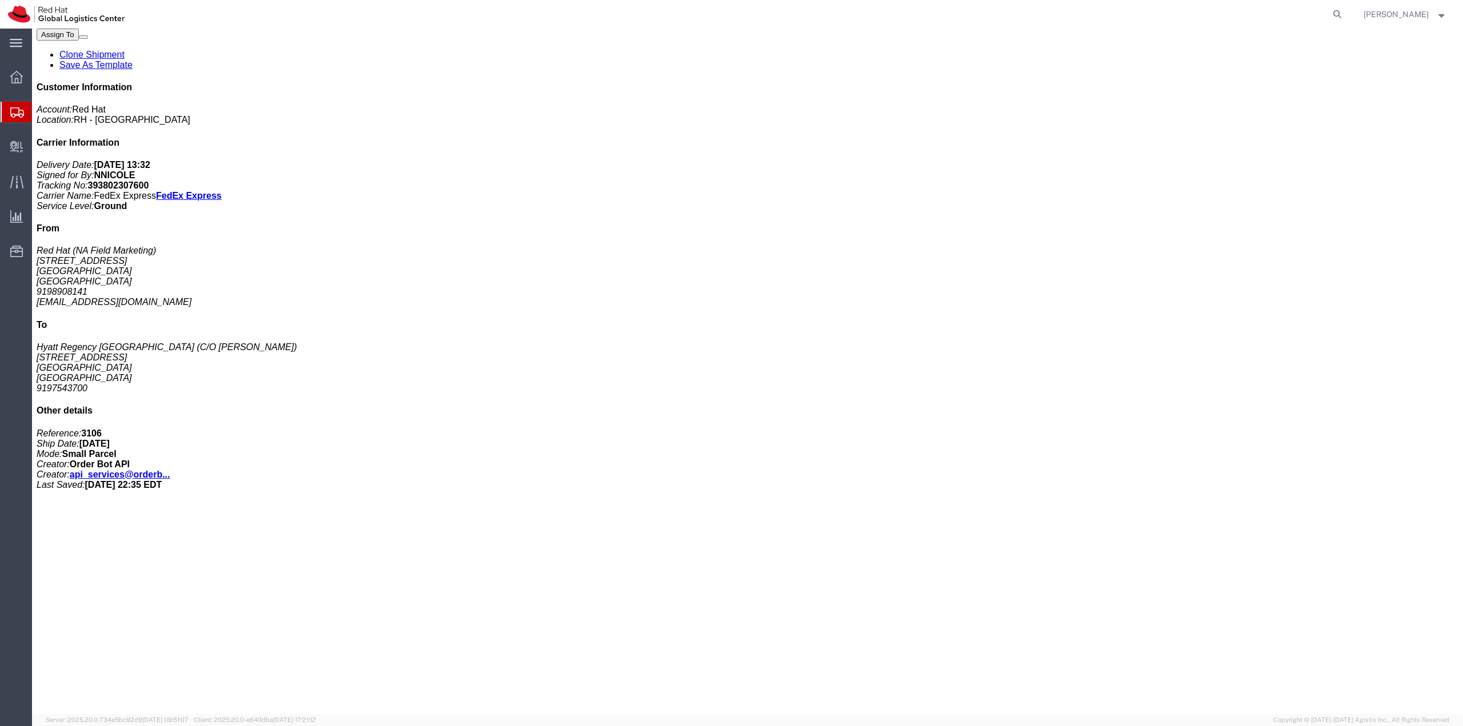
scroll to position [171, 0]
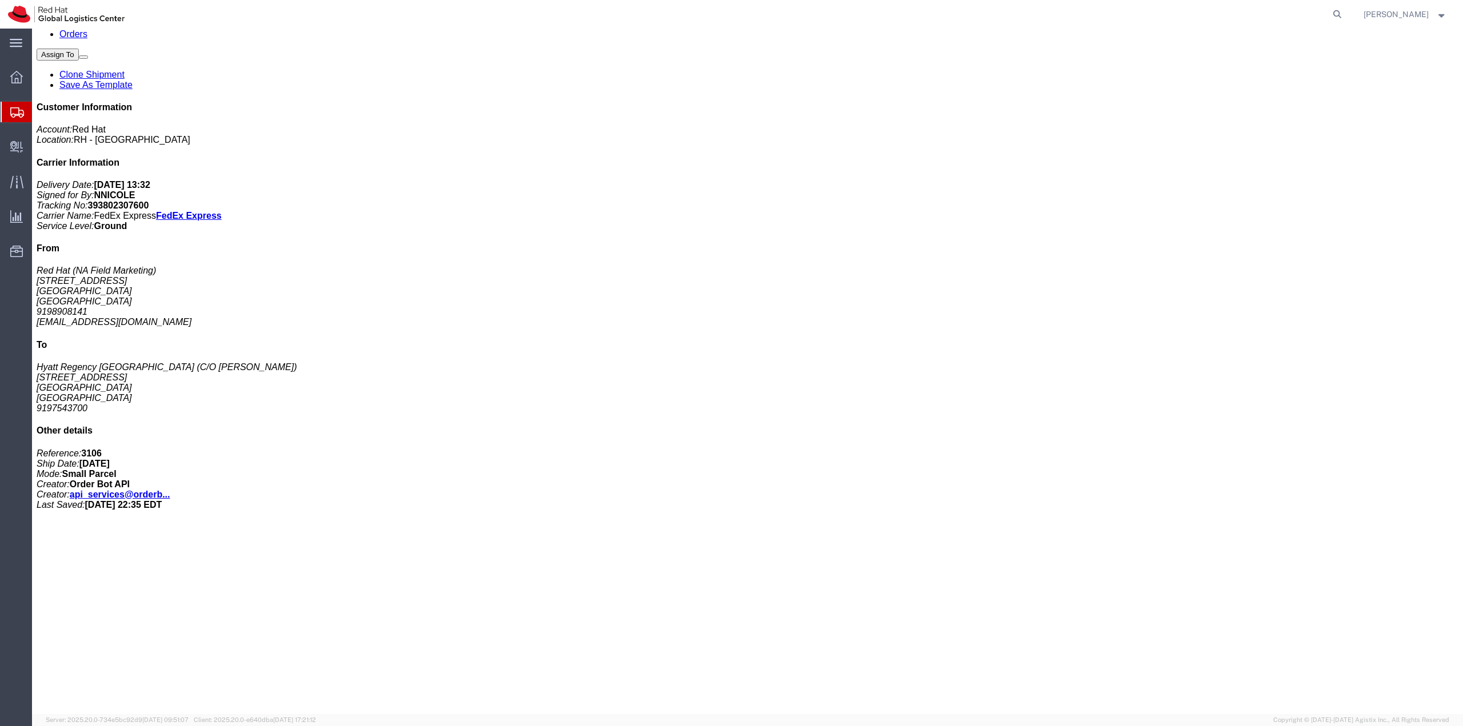
drag, startPoint x: 113, startPoint y: 203, endPoint x: 58, endPoint y: 205, distance: 54.3
click p "Tracking: 393802307600"
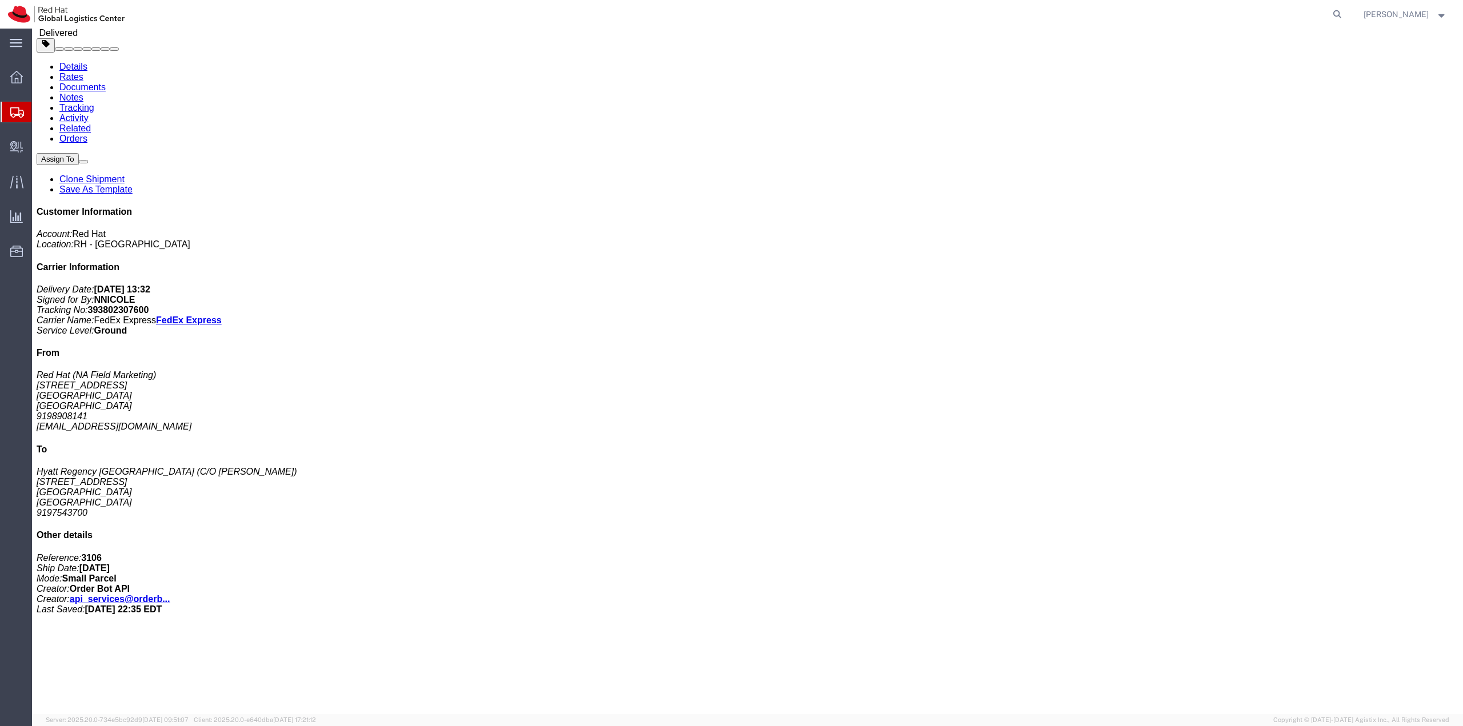
scroll to position [0, 0]
